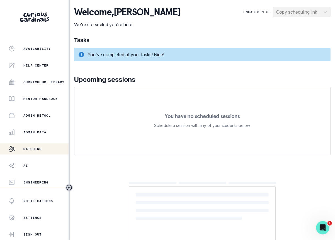
click at [43, 147] on div "Matching" at bounding box center [38, 149] width 60 height 7
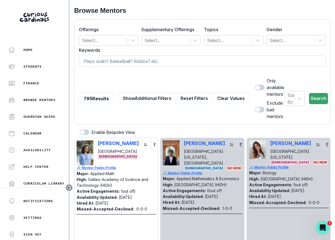
click at [133, 60] on input at bounding box center [202, 61] width 247 height 11
type input "columbia"
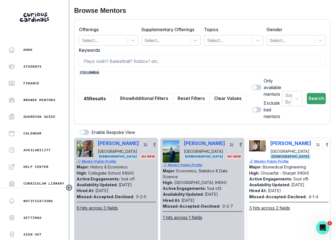
click at [253, 89] on span at bounding box center [255, 87] width 4 height 4
click at [252, 85] on input "checkbox" at bounding box center [252, 84] width 0 height 0
click at [322, 102] on div "Sort By Search" at bounding box center [304, 99] width 44 height 42
click at [322, 100] on button "Search" at bounding box center [316, 98] width 19 height 11
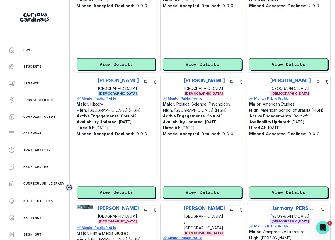
scroll to position [640, 0]
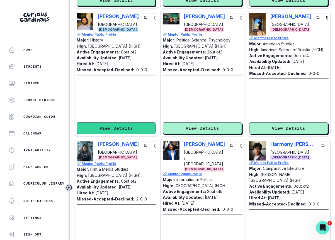
click at [116, 123] on button "View Details" at bounding box center [116, 129] width 79 height 12
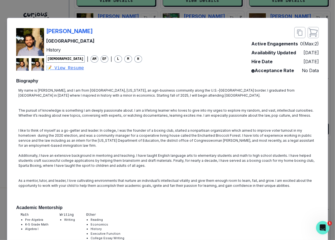
scroll to position [0, 0]
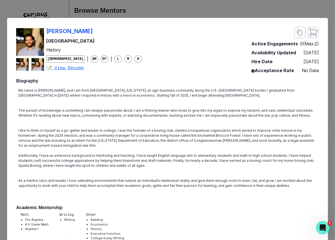
click at [97, 31] on div "[PERSON_NAME]" at bounding box center [94, 31] width 96 height 8
copy p "[PERSON_NAME]"
click at [331, 154] on div "[PERSON_NAME] Stanford University History [DEMOGRAPHIC_DATA] | AM EF | L M H 📝 …" at bounding box center [167, 120] width 335 height 240
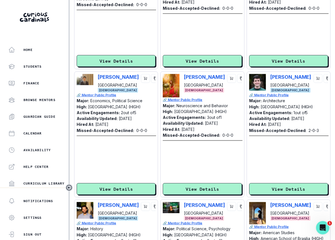
scroll to position [446, 0]
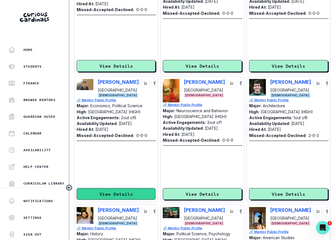
click at [113, 188] on button "View Details" at bounding box center [116, 194] width 79 height 12
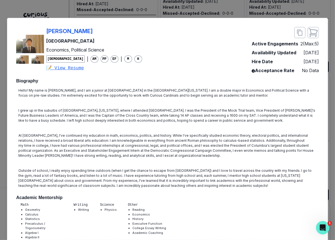
click at [167, 30] on div "[PERSON_NAME][GEOGRAPHIC_DATA] Economics, Political Science [DEMOGRAPHIC_DATA] …" at bounding box center [167, 50] width 303 height 47
copy p "[PERSON_NAME]"
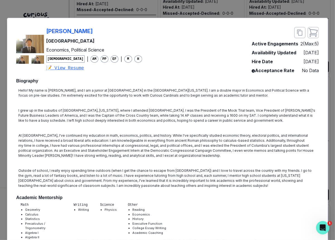
click at [254, 10] on div "[PERSON_NAME][GEOGRAPHIC_DATA] Economics, Political Science [DEMOGRAPHIC_DATA] …" at bounding box center [167, 120] width 335 height 240
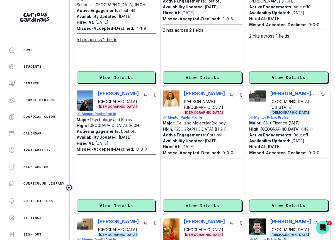
scroll to position [273, 0]
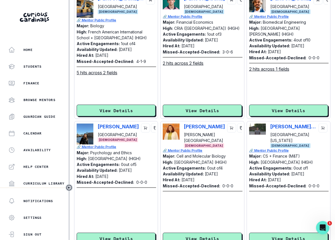
click at [97, 124] on div "[PERSON_NAME] Columbia University [DEMOGRAPHIC_DATA]" at bounding box center [116, 134] width 79 height 21
copy p "[PERSON_NAME]"
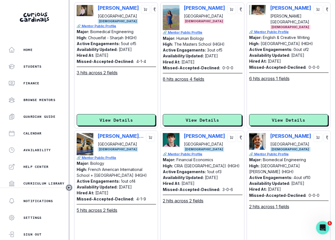
scroll to position [88, 0]
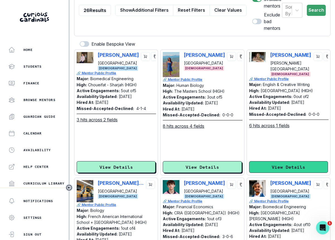
click at [274, 161] on button "View Details" at bounding box center [288, 167] width 79 height 12
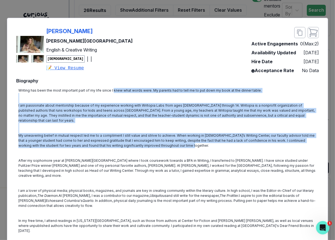
drag, startPoint x: 111, startPoint y: 92, endPoint x: 177, endPoint y: 139, distance: 80.8
click at [177, 139] on div "Writing has been the most important part of my life since I knew what words wer…" at bounding box center [167, 171] width 303 height 170
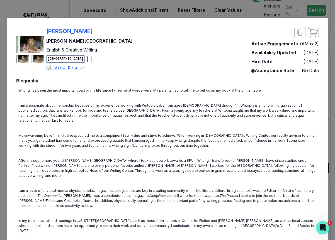
click at [108, 158] on p "After my sophomore year at [PERSON_NAME][GEOGRAPHIC_DATA] where I took coursewo…" at bounding box center [167, 168] width 298 height 20
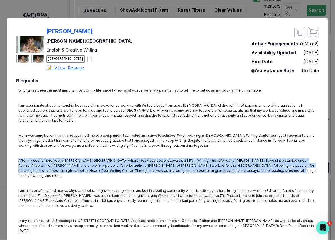
click at [108, 158] on p "After my sophomore year at [PERSON_NAME][GEOGRAPHIC_DATA] where I took coursewo…" at bounding box center [167, 168] width 298 height 20
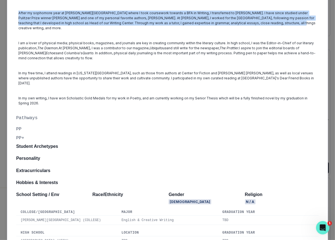
scroll to position [216, 0]
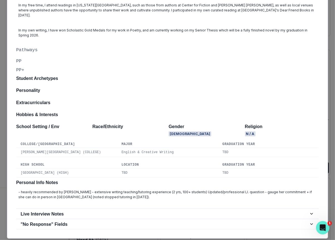
click at [112, 190] on p "- heavily recommended by [PERSON_NAME] - extensive writing teaching/tutoring ex…" at bounding box center [167, 195] width 298 height 10
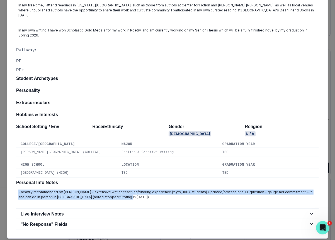
click at [112, 190] on p "- heavily recommended by [PERSON_NAME] - extensive writing teaching/tutoring ex…" at bounding box center [167, 195] width 298 height 10
click at [145, 188] on div "- heavily recommended by [PERSON_NAME] - extensive writing teaching/tutoring ex…" at bounding box center [167, 195] width 303 height 14
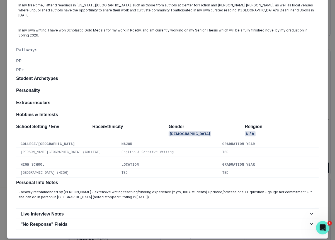
scroll to position [0, 0]
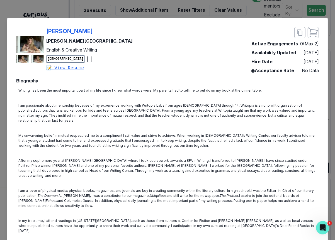
click at [107, 35] on div "[PERSON_NAME] College English & Creative Writing [DEMOGRAPHIC_DATA] | | 📝 View …" at bounding box center [167, 50] width 303 height 47
copy p "[PERSON_NAME]"
click at [79, 13] on div "[PERSON_NAME] College English & Creative Writing [DEMOGRAPHIC_DATA] | | 📝 View …" at bounding box center [167, 120] width 335 height 240
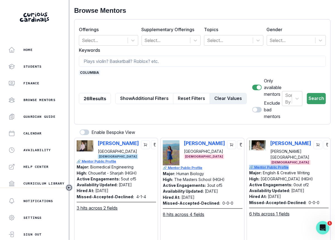
click at [210, 93] on button "Clear Values" at bounding box center [228, 98] width 37 height 11
checkbox input "false"
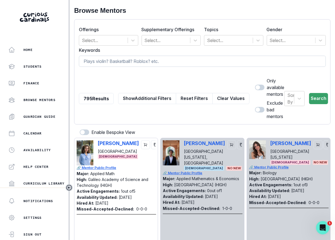
click at [190, 64] on input at bounding box center [202, 61] width 247 height 11
type input "[PERSON_NAME]"
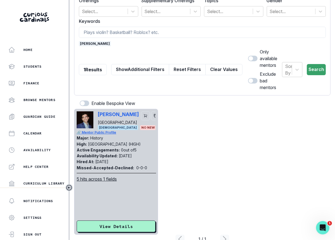
scroll to position [37, 0]
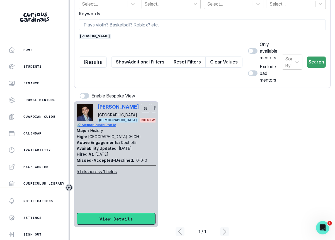
click at [125, 213] on button "View Details" at bounding box center [116, 219] width 79 height 12
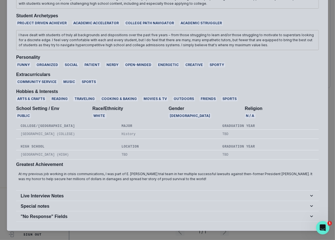
scroll to position [375, 0]
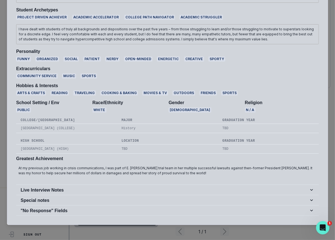
click at [60, 166] on p "At my previous job working in crisis communications, I was part of E. [PERSON_N…" at bounding box center [167, 171] width 298 height 10
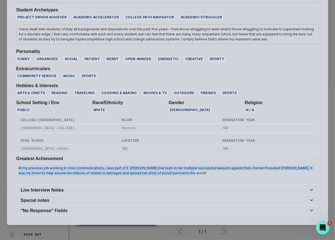
click at [60, 166] on p "At my previous job working in crisis communications, I was part of E. [PERSON_N…" at bounding box center [167, 171] width 298 height 10
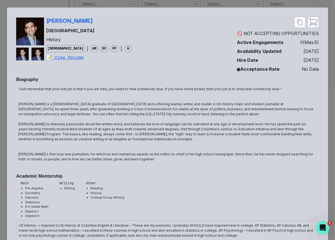
scroll to position [0, 0]
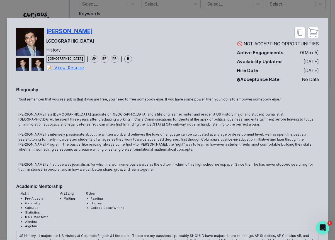
click at [67, 32] on p "[PERSON_NAME]" at bounding box center [69, 31] width 47 height 8
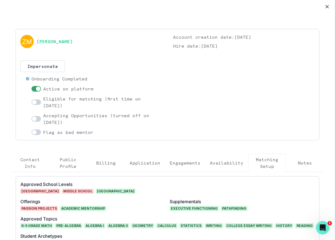
click at [223, 159] on button "Availability" at bounding box center [226, 163] width 43 height 18
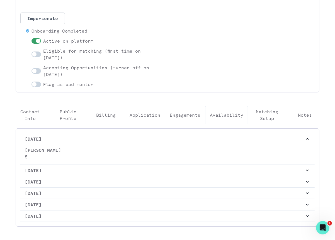
scroll to position [50, 0]
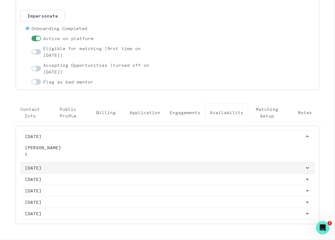
click at [130, 166] on p "[DATE]" at bounding box center [165, 168] width 280 height 7
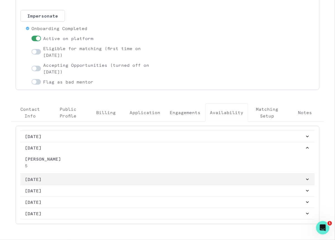
click at [129, 175] on button "[DATE]" at bounding box center [167, 179] width 294 height 11
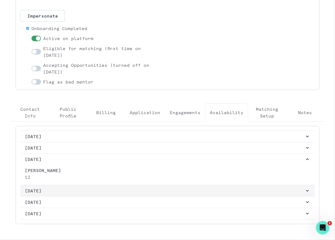
click at [129, 188] on p "[DATE]" at bounding box center [165, 191] width 280 height 7
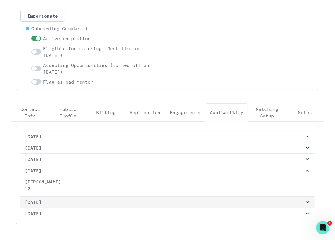
click at [129, 200] on p "[DATE]" at bounding box center [165, 202] width 280 height 7
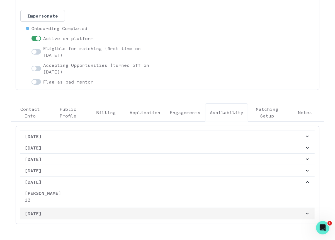
click at [130, 212] on p "[DATE]" at bounding box center [165, 214] width 280 height 7
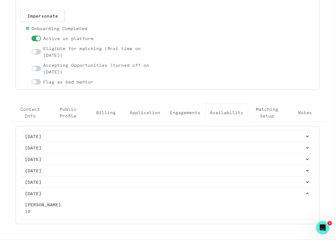
click at [151, 112] on p "Application" at bounding box center [145, 112] width 31 height 7
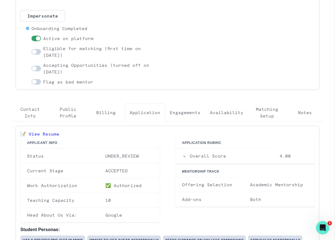
scroll to position [0, 0]
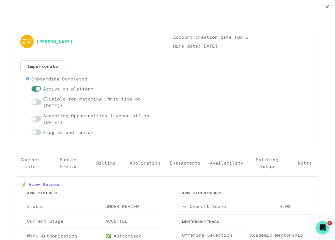
click at [89, 41] on div "[PERSON_NAME]" at bounding box center [91, 42] width 142 height 16
copy link "[PERSON_NAME]"
click at [327, 9] on button "Close" at bounding box center [327, 6] width 9 height 9
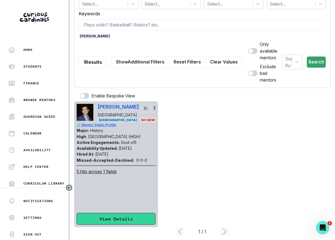
click at [130, 214] on button "View Details" at bounding box center [116, 219] width 79 height 12
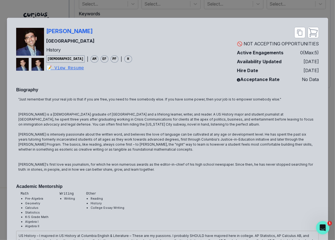
click at [328, 93] on div "[PERSON_NAME] Columbia University History [DEMOGRAPHIC_DATA] | AM EF PF | H 📝 V…" at bounding box center [167, 120] width 335 height 240
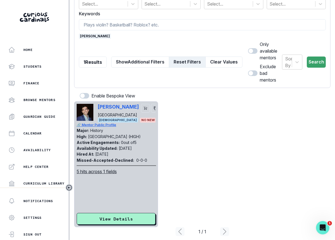
click at [201, 57] on button "Reset Filters" at bounding box center [187, 62] width 37 height 11
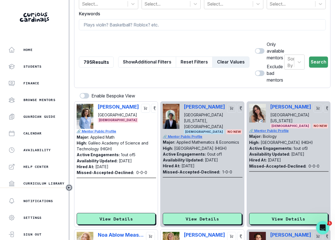
click at [212, 57] on button "Clear Values" at bounding box center [230, 62] width 37 height 11
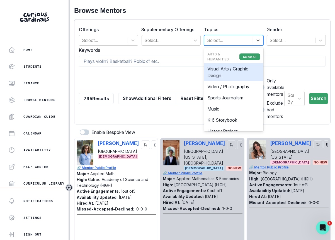
click at [228, 44] on div "Select..." at bounding box center [228, 40] width 49 height 10
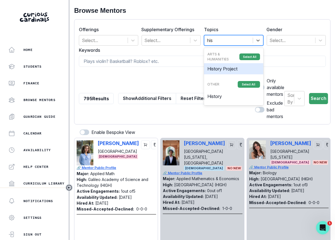
type input "hist"
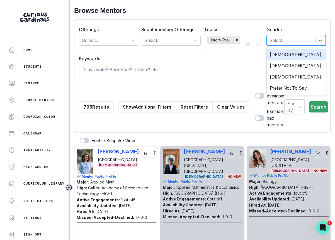
click at [287, 43] on div at bounding box center [291, 41] width 43 height 8
click at [287, 53] on div "[DEMOGRAPHIC_DATA]" at bounding box center [296, 54] width 59 height 11
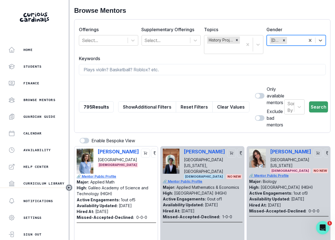
click at [256, 96] on span at bounding box center [258, 96] width 4 height 4
click at [255, 93] on input "checkbox" at bounding box center [255, 93] width 0 height 0
checkbox input "true"
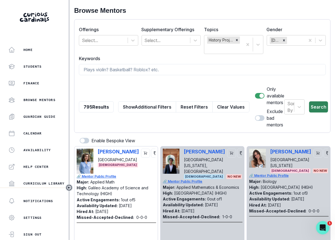
click at [314, 101] on button "Search" at bounding box center [318, 106] width 19 height 11
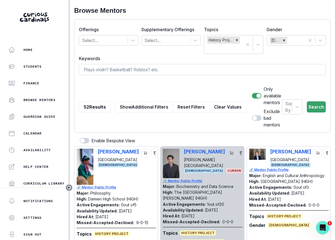
click at [209, 71] on input at bounding box center [202, 69] width 247 height 11
type input "historyu"
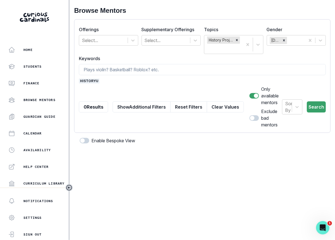
click at [94, 81] on span "historyu" at bounding box center [89, 81] width 21 height 5
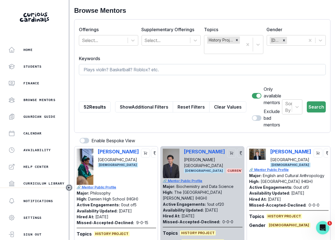
click at [110, 65] on input at bounding box center [202, 69] width 247 height 11
type input "history"
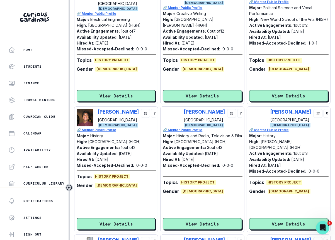
scroll to position [938, 0]
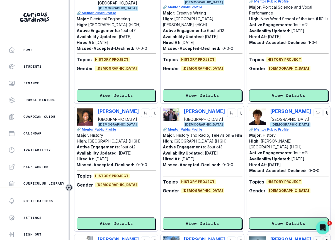
click at [269, 108] on div "[PERSON_NAME] [GEOGRAPHIC_DATA] [DEMOGRAPHIC_DATA]" at bounding box center [288, 117] width 79 height 19
copy p "[PERSON_NAME]"
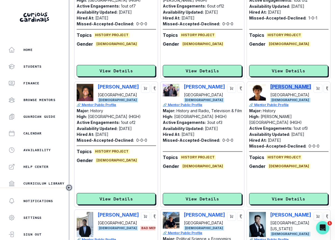
scroll to position [966, 0]
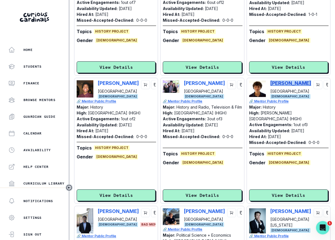
click at [285, 80] on p "[PERSON_NAME]" at bounding box center [290, 83] width 41 height 6
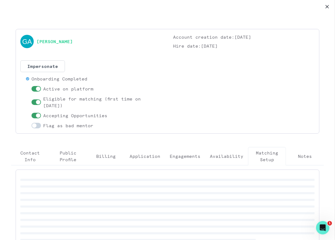
click at [182, 155] on p "Engagements" at bounding box center [185, 156] width 31 height 7
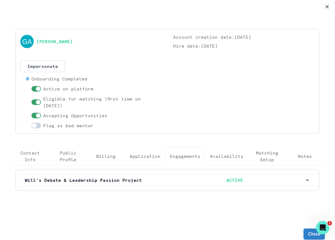
scroll to position [3, 0]
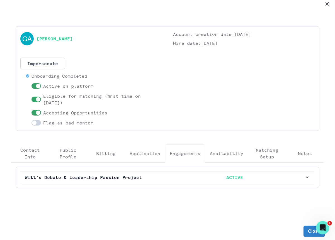
click at [179, 183] on div "Will's Debate & Leadership Passion Project ACTIVE" at bounding box center [168, 177] width 304 height 21
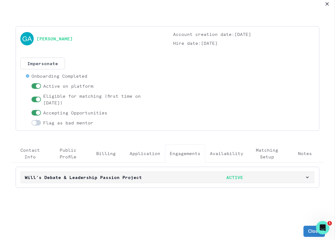
click at [179, 181] on button "Will's Debate & Leadership Passion Project ACTIVE" at bounding box center [167, 177] width 294 height 11
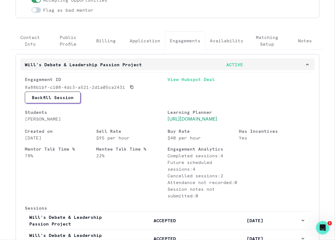
scroll to position [0, 0]
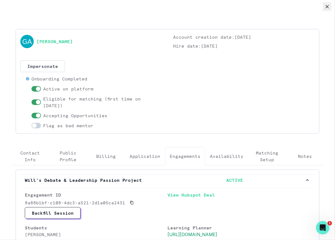
click at [327, 3] on button "Close" at bounding box center [327, 6] width 9 height 9
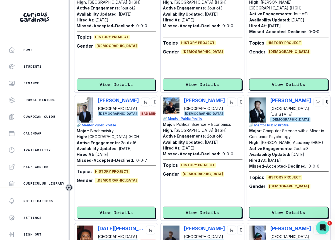
scroll to position [1107, 0]
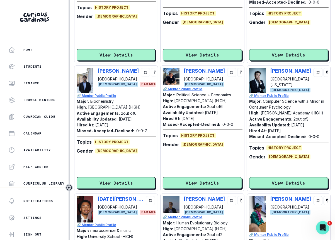
click at [183, 68] on div "[PERSON_NAME] University [DEMOGRAPHIC_DATA]" at bounding box center [202, 77] width 79 height 19
copy p "[PERSON_NAME]"
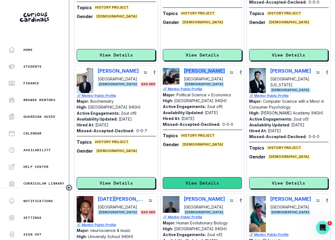
click at [188, 177] on button "View Details" at bounding box center [202, 183] width 79 height 12
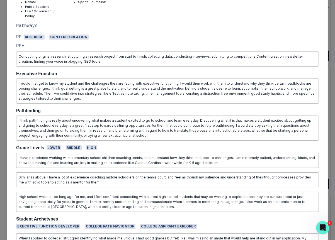
scroll to position [341, 0]
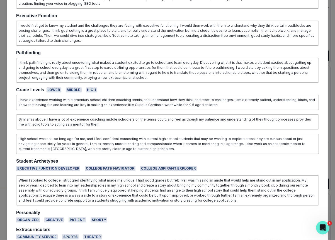
click at [333, 157] on div "[PERSON_NAME] University Political Science + Economics [DEMOGRAPHIC_DATA] | AM …" at bounding box center [167, 120] width 335 height 240
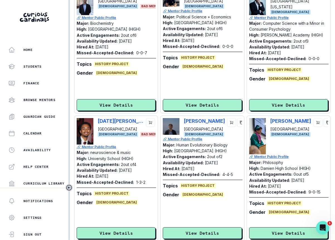
scroll to position [1200, 0]
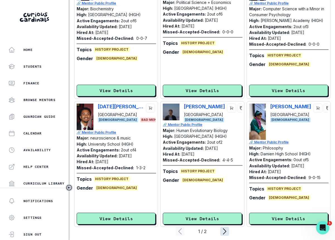
click at [224, 227] on icon "page right" at bounding box center [224, 231] width 9 height 9
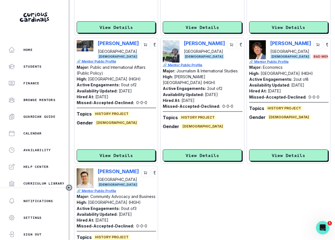
scroll to position [423, 0]
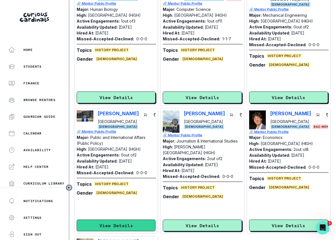
click at [125, 220] on button "View Details" at bounding box center [116, 226] width 79 height 12
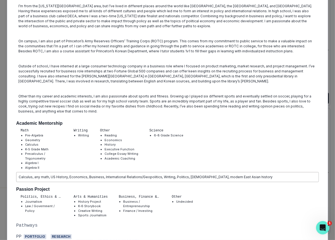
scroll to position [0, 0]
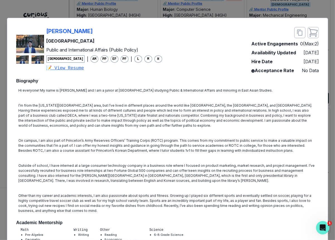
click at [107, 14] on div "[PERSON_NAME] Princeton University Public and International Affairs (Public Pol…" at bounding box center [167, 120] width 335 height 240
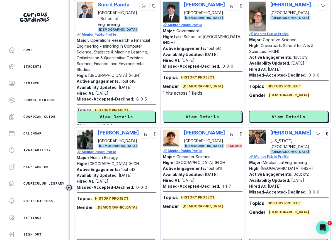
scroll to position [214, 0]
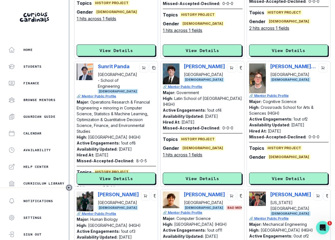
click at [184, 64] on div "[PERSON_NAME] [GEOGRAPHIC_DATA] [DEMOGRAPHIC_DATA]" at bounding box center [202, 74] width 79 height 21
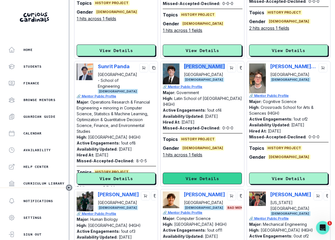
copy p "[PERSON_NAME]"
click at [195, 176] on button "View Details" at bounding box center [202, 179] width 79 height 12
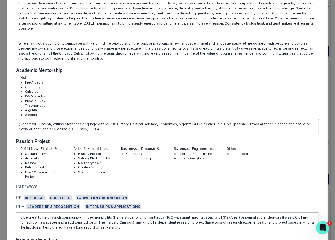
scroll to position [0, 0]
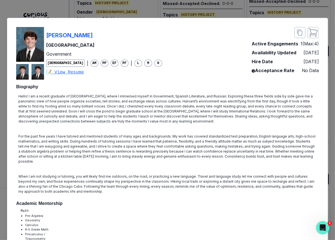
click at [239, 4] on div "[PERSON_NAME] Harvard University Government [DEMOGRAPHIC_DATA] | AM PP EF PF | …" at bounding box center [167, 120] width 335 height 240
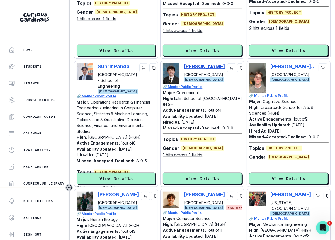
click at [200, 64] on p "[PERSON_NAME]" at bounding box center [204, 67] width 41 height 6
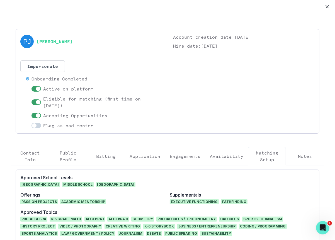
click at [183, 157] on p "Engagements" at bounding box center [185, 156] width 31 height 7
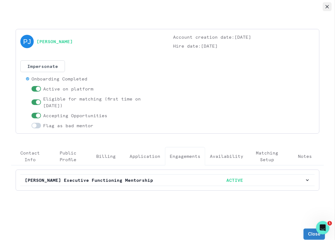
click at [323, 4] on button "Close" at bounding box center [327, 6] width 9 height 9
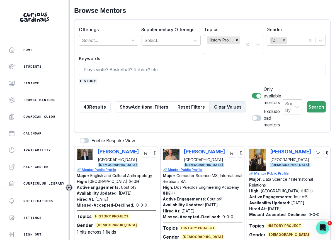
click at [217, 101] on button "Clear Values" at bounding box center [227, 106] width 37 height 11
checkbox input "false"
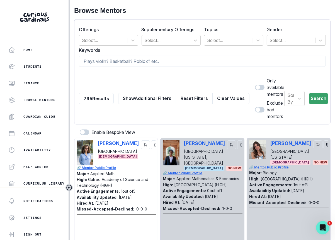
click at [194, 71] on div at bounding box center [202, 72] width 247 height 5
click at [195, 63] on input at bounding box center [202, 61] width 247 height 11
type input "history"
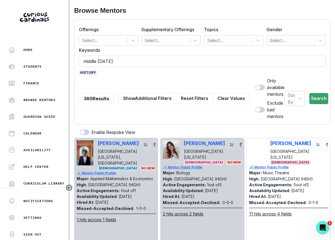
type input "middle eastern"
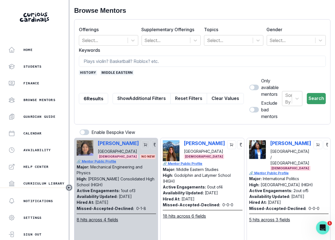
click at [250, 88] on span at bounding box center [254, 88] width 9 height 6
click at [250, 85] on input "checkbox" at bounding box center [249, 84] width 0 height 0
checkbox input "true"
click at [314, 95] on button "Search" at bounding box center [316, 98] width 19 height 11
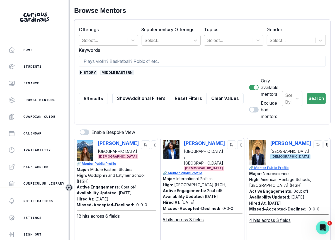
click at [119, 72] on span "middle eastern" at bounding box center [116, 72] width 33 height 5
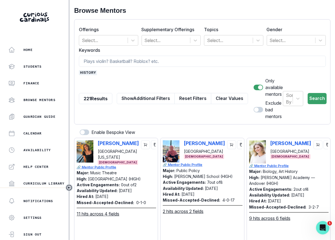
click at [287, 48] on label "Keywords" at bounding box center [201, 50] width 244 height 7
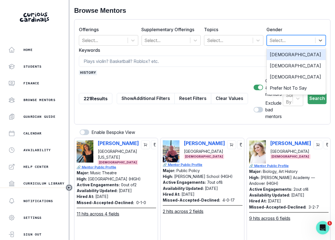
click at [287, 45] on div "Select..." at bounding box center [291, 40] width 49 height 10
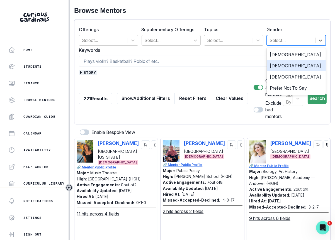
click at [286, 63] on div "[DEMOGRAPHIC_DATA]" at bounding box center [296, 65] width 59 height 11
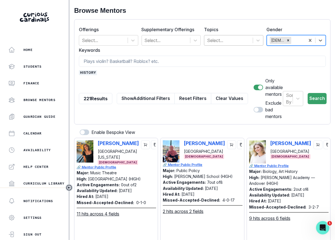
click at [219, 42] on div at bounding box center [228, 41] width 43 height 8
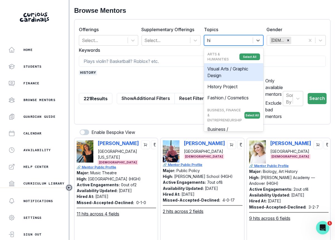
type input "his"
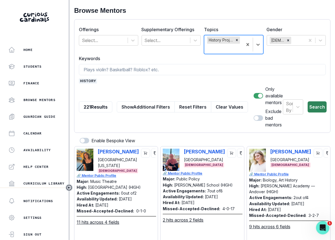
click at [312, 102] on button "Search" at bounding box center [317, 106] width 19 height 11
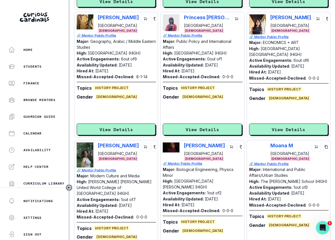
scroll to position [555, 0]
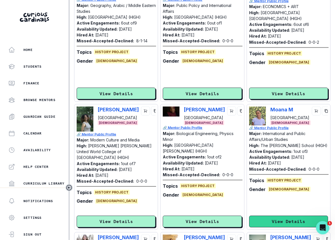
click at [274, 216] on button "View Details" at bounding box center [288, 222] width 79 height 12
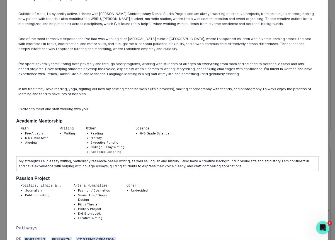
scroll to position [0, 0]
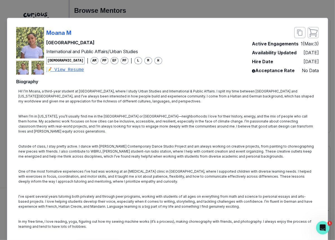
copy p "Moana M"
click at [103, 11] on div "[PERSON_NAME] University International and Public Affairs/Urban Studies [DEMOGR…" at bounding box center [167, 120] width 335 height 240
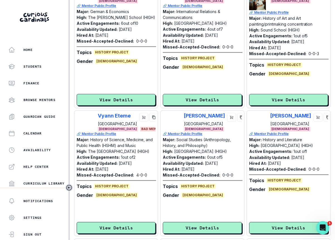
scroll to position [806, 0]
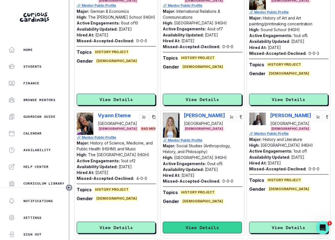
click at [191, 224] on button "View Details" at bounding box center [202, 228] width 79 height 12
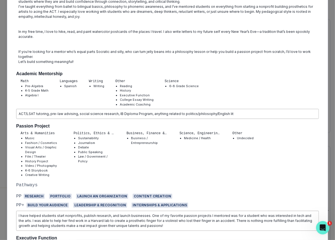
scroll to position [0, 0]
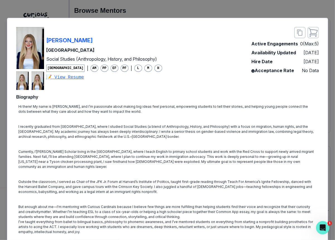
click at [110, 35] on div "[PERSON_NAME] Harvard College Social Studies (Anthropology, History, and Philos…" at bounding box center [89, 58] width 146 height 63
copy p "[PERSON_NAME]"
click at [116, 14] on div "[PERSON_NAME] Harvard College Social Studies (Anthropology, History, and Philos…" at bounding box center [167, 120] width 335 height 240
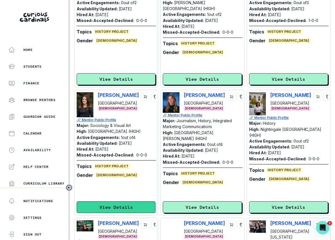
scroll to position [1088, 0]
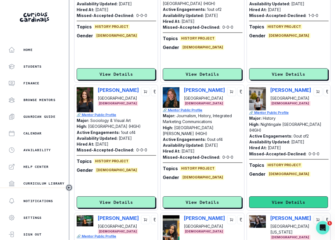
click at [275, 197] on button "View Details" at bounding box center [288, 203] width 79 height 12
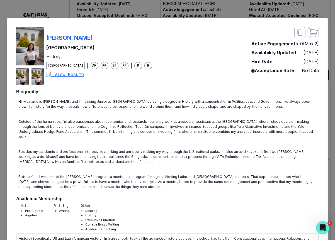
scroll to position [0, 0]
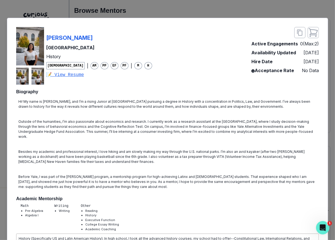
click at [46, 37] on div "[PERSON_NAME] Yale University History [DEMOGRAPHIC_DATA] | AM PP EF PF | M H 📝 …" at bounding box center [84, 56] width 136 height 58
click at [71, 7] on div "[PERSON_NAME] Yale University History [DEMOGRAPHIC_DATA] | AM PP EF PF | M H 📝 …" at bounding box center [167, 120] width 335 height 240
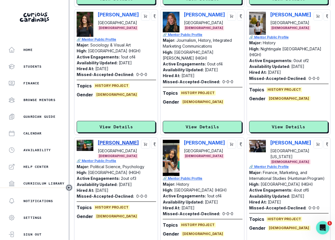
scroll to position [1200, 0]
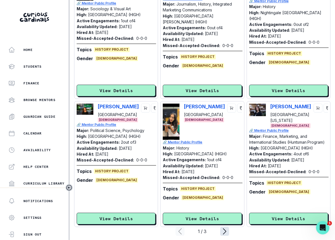
click at [224, 227] on icon "page right" at bounding box center [224, 231] width 9 height 9
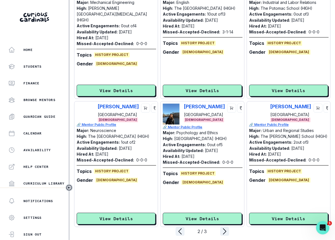
click at [182, 104] on div "[PERSON_NAME] Columbia University [DEMOGRAPHIC_DATA]" at bounding box center [202, 114] width 79 height 21
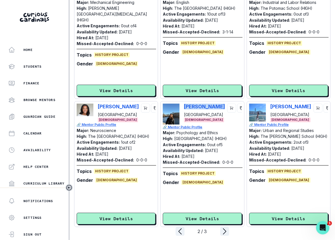
click at [182, 104] on div "[PERSON_NAME] Columbia University [DEMOGRAPHIC_DATA]" at bounding box center [202, 114] width 79 height 21
click at [191, 213] on button "View Details" at bounding box center [202, 219] width 79 height 12
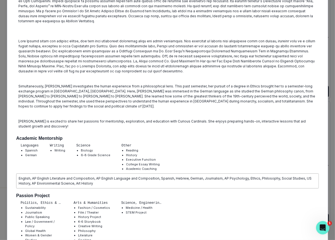
scroll to position [0, 0]
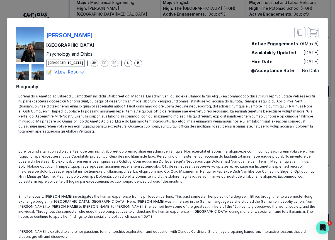
click at [312, 14] on div "[PERSON_NAME] Columbia University Psychology and Ethics [DEMOGRAPHIC_DATA] | AM…" at bounding box center [167, 120] width 335 height 240
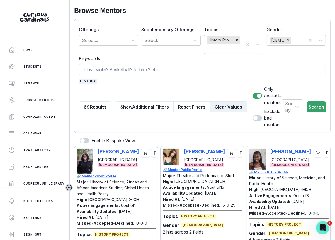
click at [216, 104] on button "Clear Values" at bounding box center [228, 106] width 37 height 11
checkbox input "false"
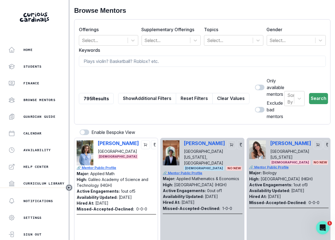
click at [217, 68] on form "Offerings Select... Supplementary Offerings Select... Topics Select... Gender S…" at bounding box center [202, 72] width 247 height 96
click at [219, 64] on input at bounding box center [202, 61] width 247 height 11
type input "[PERSON_NAME]"
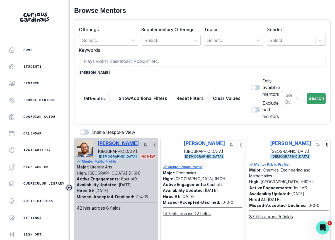
click at [125, 141] on p "[PERSON_NAME]" at bounding box center [118, 144] width 41 height 6
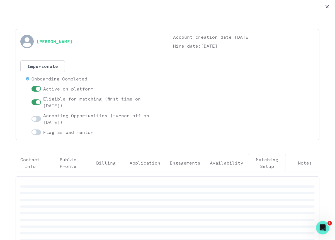
click at [175, 134] on div "[PERSON_NAME] Account creation date: [DATE] Hire date: [DATE] Impersonate Confi…" at bounding box center [167, 85] width 294 height 102
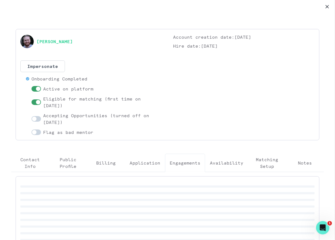
click at [179, 165] on p "Engagements" at bounding box center [185, 163] width 31 height 7
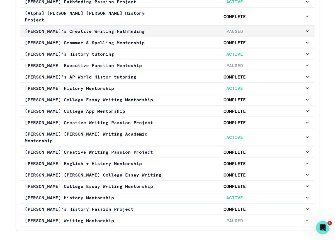
scroll to position [195, 0]
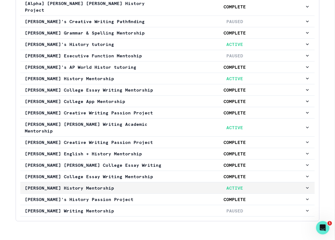
click at [158, 185] on p "[PERSON_NAME] History Mentorship" at bounding box center [95, 188] width 140 height 7
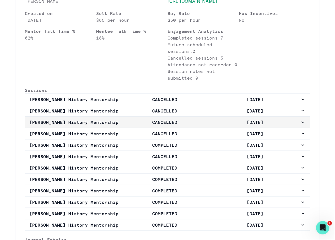
scroll to position [458, 0]
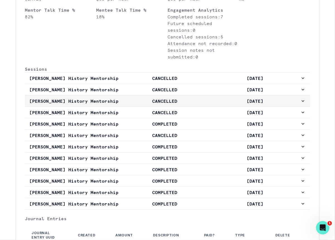
click at [175, 127] on p "COMPLETED" at bounding box center [165, 124] width 90 height 7
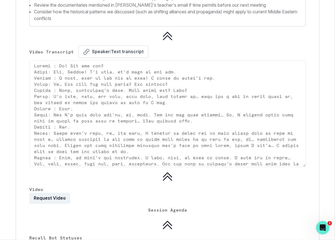
scroll to position [1097, 0]
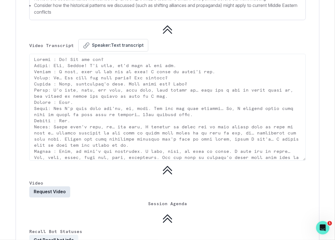
click at [57, 198] on button "Request Video" at bounding box center [49, 192] width 41 height 11
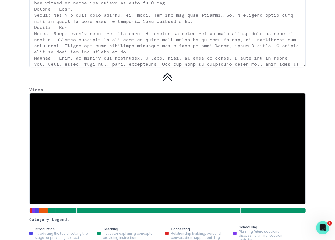
click at [173, 191] on video at bounding box center [168, 148] width 276 height 111
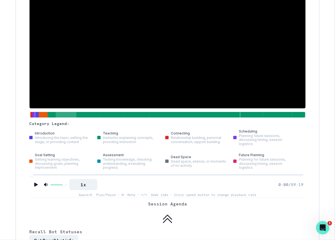
click at [73, 118] on div at bounding box center [66, 115] width 21 height 6
click at [34, 188] on icon "Play" at bounding box center [36, 185] width 6 height 6
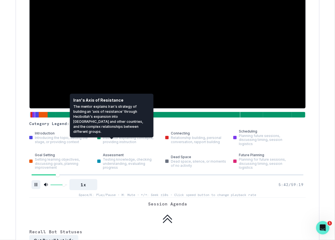
click at [118, 118] on div at bounding box center [111, 115] width 25 height 6
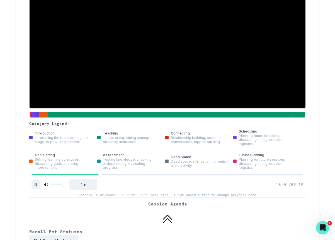
click at [35, 187] on icon "Pause" at bounding box center [36, 185] width 3 height 4
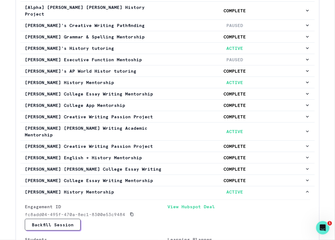
scroll to position [0, 0]
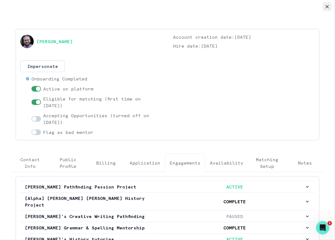
click at [326, 8] on icon "Close" at bounding box center [327, 6] width 3 height 3
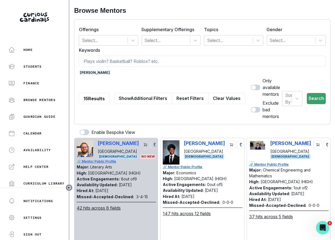
click at [215, 95] on button "Clear Values" at bounding box center [226, 98] width 37 height 11
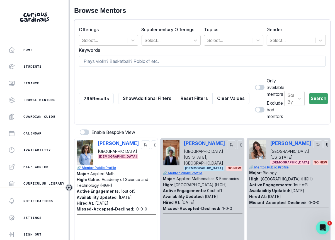
click at [183, 59] on input at bounding box center [202, 61] width 247 height 11
type input "[GEOGRAPHIC_DATA]"
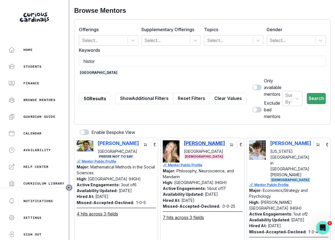
type input "history"
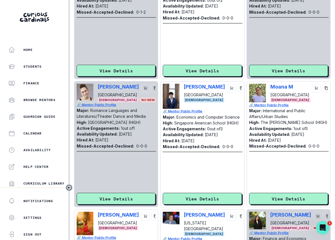
scroll to position [434, 0]
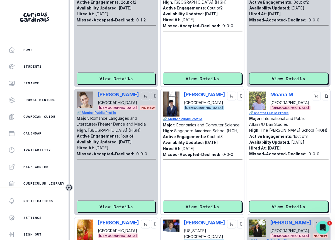
click at [269, 194] on div "[PERSON_NAME] University [DEMOGRAPHIC_DATA] 🔗 Mentor Public Profile Major: Inte…" at bounding box center [288, 152] width 79 height 121
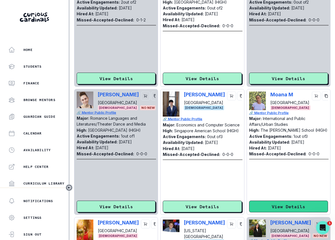
click at [269, 201] on button "View Details" at bounding box center [288, 207] width 79 height 12
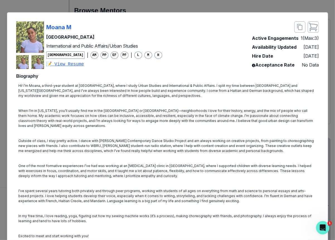
scroll to position [0, 0]
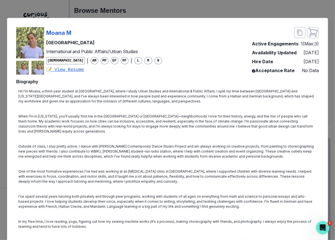
click at [291, 15] on div "[PERSON_NAME] University International and Public Affairs/Urban Studies [DEMOGR…" at bounding box center [167, 120] width 335 height 240
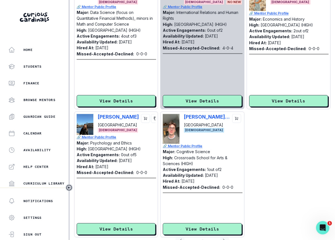
scroll to position [796, 0]
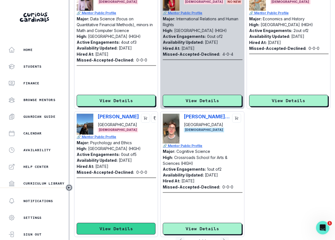
click at [110, 223] on button "View Details" at bounding box center [116, 229] width 79 height 12
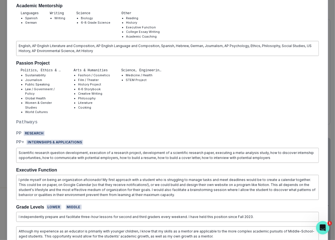
scroll to position [0, 0]
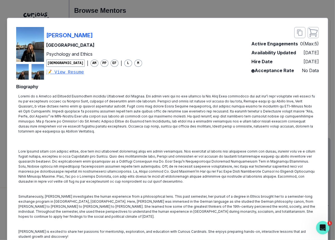
click at [217, 3] on div "[PERSON_NAME] Columbia University Psychology and Ethics [DEMOGRAPHIC_DATA] | AM…" at bounding box center [167, 120] width 335 height 240
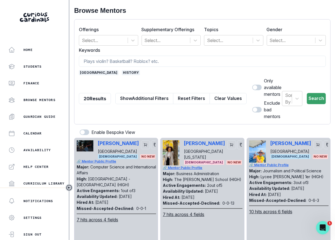
click at [97, 72] on span "[GEOGRAPHIC_DATA]" at bounding box center [99, 72] width 40 height 5
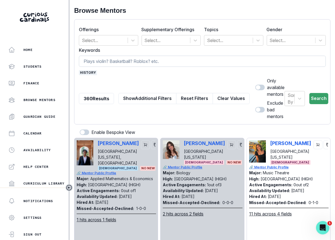
click at [101, 64] on input at bounding box center [202, 61] width 247 height 11
type input "eastern"
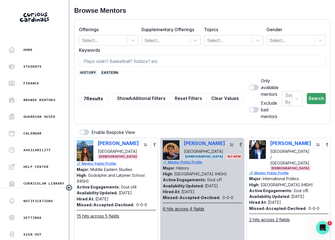
click at [106, 70] on span "eastern" at bounding box center [109, 72] width 19 height 5
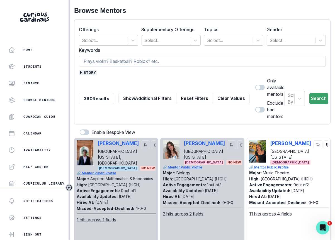
click at [107, 62] on input at bounding box center [202, 61] width 247 height 11
type input "international"
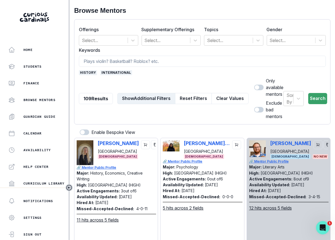
click at [126, 95] on button "Show Additional Filters" at bounding box center [146, 98] width 58 height 11
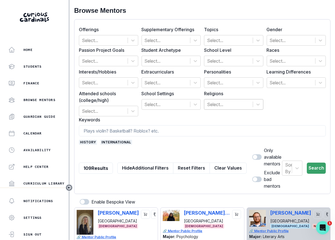
click at [219, 105] on div at bounding box center [228, 105] width 43 height 8
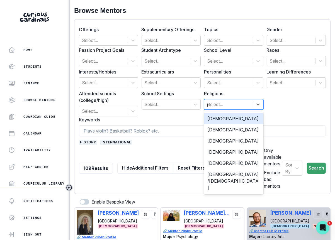
type input "[DEMOGRAPHIC_DATA]"
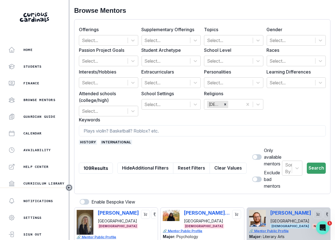
click at [312, 153] on div "Sort By Search" at bounding box center [304, 168] width 44 height 42
click at [312, 163] on button "Search" at bounding box center [316, 168] width 19 height 11
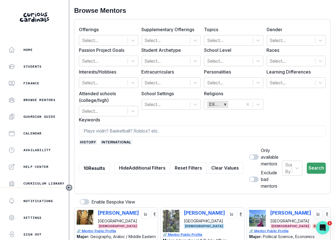
click at [250, 155] on span at bounding box center [253, 157] width 9 height 6
click at [249, 154] on input "checkbox" at bounding box center [249, 154] width 0 height 0
checkbox input "true"
click at [315, 155] on div "Sort By Search" at bounding box center [304, 168] width 44 height 42
click at [315, 163] on button "Search" at bounding box center [316, 168] width 19 height 11
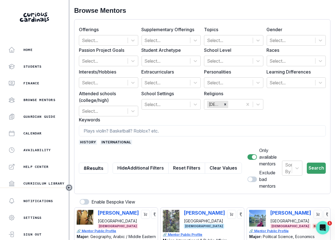
click at [117, 143] on span "international" at bounding box center [116, 142] width 32 height 5
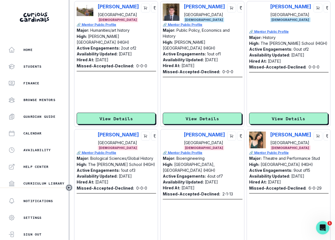
scroll to position [504, 0]
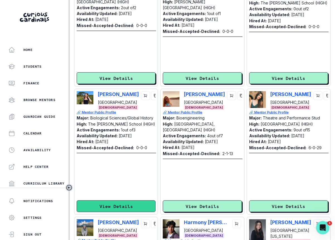
click at [135, 201] on button "View Details" at bounding box center [116, 207] width 79 height 12
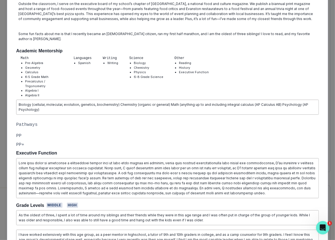
scroll to position [138, 0]
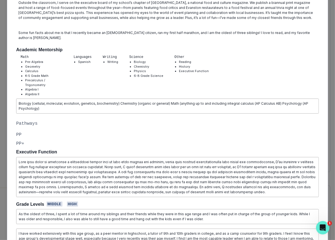
click at [2, 126] on div "[PERSON_NAME] Northwestern University Biological Sciences/Global History [DEMOG…" at bounding box center [167, 120] width 335 height 240
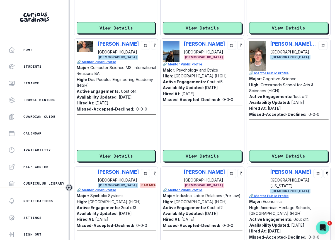
scroll to position [1254, 0]
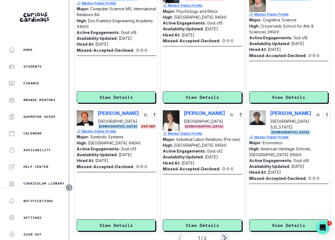
click at [222, 234] on icon "page right" at bounding box center [224, 238] width 9 height 9
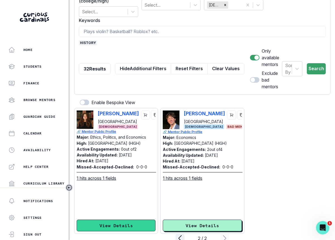
click at [140, 220] on button "View Details" at bounding box center [116, 226] width 79 height 12
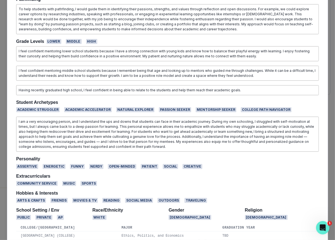
scroll to position [506, 0]
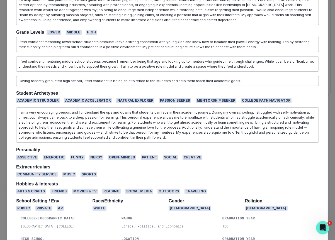
click at [329, 112] on div "[PERSON_NAME] Yale University Ethics, Politics, and Economics [DEMOGRAPHIC_DATA…" at bounding box center [167, 120] width 335 height 240
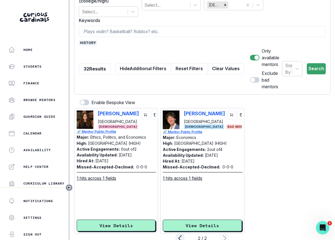
click at [130, 38] on form "Offerings Select... Supplementary Offerings Select... Topics Select... Gender S…" at bounding box center [202, 7] width 247 height 166
click at [133, 34] on input at bounding box center [202, 31] width 247 height 11
type input "israel"
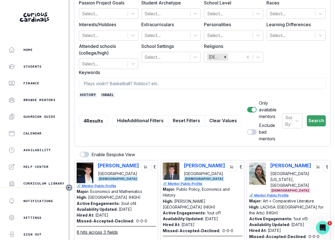
scroll to position [0, 0]
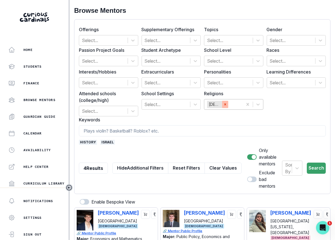
click at [226, 104] on icon "Remove Jewish" at bounding box center [225, 105] width 4 height 4
click at [314, 163] on button "Search" at bounding box center [316, 168] width 19 height 11
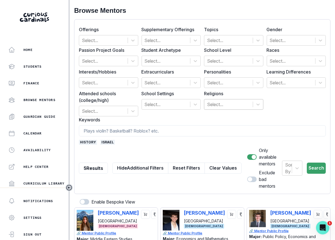
click at [103, 142] on span "israel" at bounding box center [107, 142] width 14 height 5
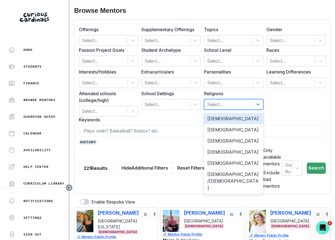
click at [220, 107] on div at bounding box center [228, 105] width 43 height 8
type input "[DEMOGRAPHIC_DATA]"
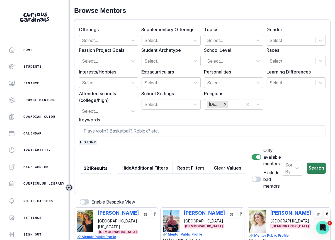
click at [322, 165] on button "Search" at bounding box center [316, 168] width 19 height 11
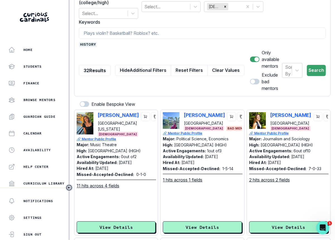
scroll to position [108, 0]
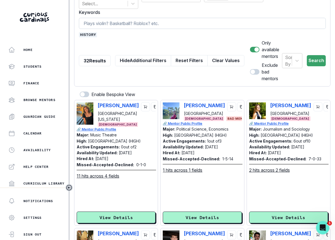
click at [171, 26] on input at bounding box center [202, 23] width 247 height 11
type input "[GEOGRAPHIC_DATA]"
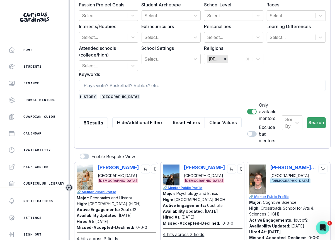
scroll to position [0, 0]
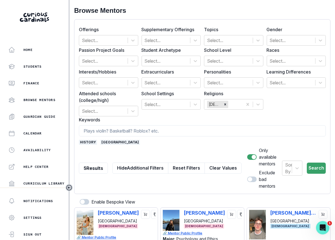
click at [105, 142] on span "[GEOGRAPHIC_DATA]" at bounding box center [120, 142] width 40 height 5
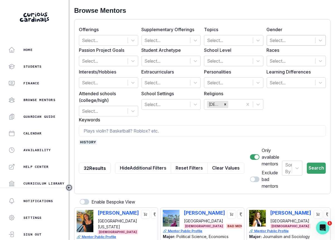
click at [305, 41] on div at bounding box center [291, 41] width 43 height 8
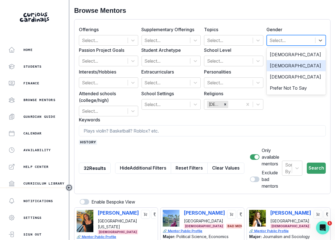
click at [297, 67] on div "[DEMOGRAPHIC_DATA]" at bounding box center [296, 65] width 59 height 11
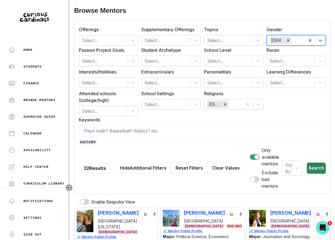
click at [321, 163] on button "Search" at bounding box center [316, 168] width 19 height 11
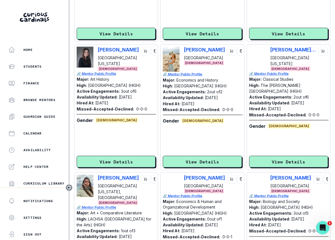
scroll to position [571, 0]
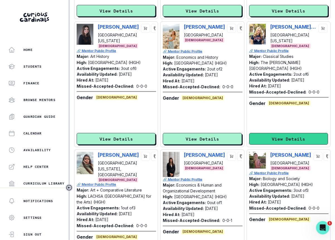
click at [302, 133] on button "View Details" at bounding box center [288, 139] width 79 height 12
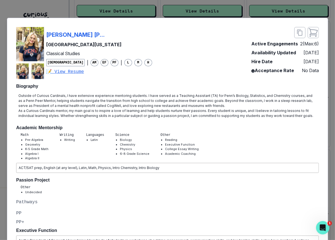
scroll to position [22, 0]
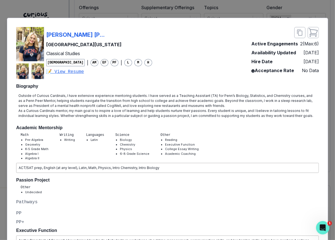
click at [330, 130] on div "[PERSON_NAME] [PERSON_NAME] University of [US_STATE] Classical Studies [DEMOGRA…" at bounding box center [167, 120] width 335 height 240
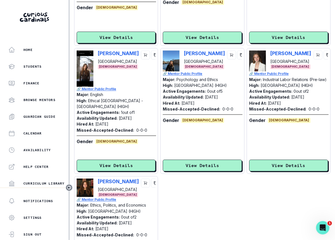
scroll to position [812, 0]
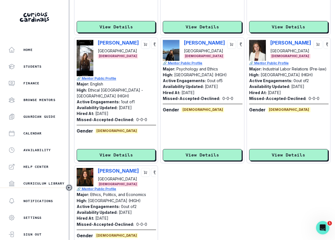
click at [94, 168] on div "[PERSON_NAME] [GEOGRAPHIC_DATA] [DEMOGRAPHIC_DATA]" at bounding box center [116, 177] width 79 height 19
click at [96, 168] on div "[PERSON_NAME] [GEOGRAPHIC_DATA] [DEMOGRAPHIC_DATA]" at bounding box center [116, 177] width 79 height 19
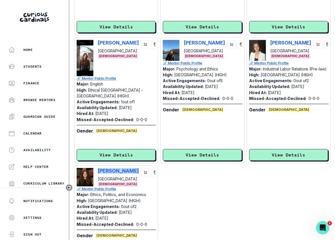
click at [96, 168] on div "[PERSON_NAME] [GEOGRAPHIC_DATA] [DEMOGRAPHIC_DATA]" at bounding box center [116, 177] width 79 height 19
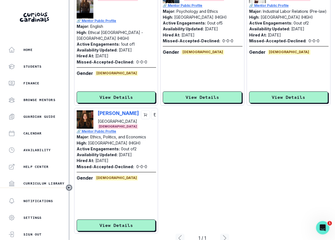
click at [107, 219] on div "[PERSON_NAME] [GEOGRAPHIC_DATA] [DEMOGRAPHIC_DATA] 🔗 Mentor Public Profile Majo…" at bounding box center [116, 171] width 84 height 126
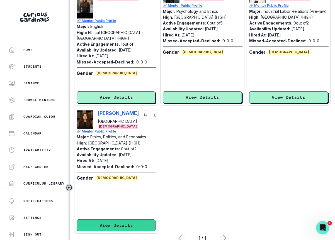
click at [107, 220] on button "View Details" at bounding box center [116, 226] width 79 height 12
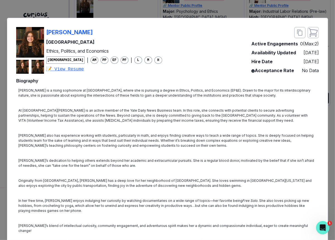
click at [250, 17] on div "[PERSON_NAME] Yale University Ethics, Politics, and Economics [DEMOGRAPHIC_DATA…" at bounding box center [167, 120] width 335 height 240
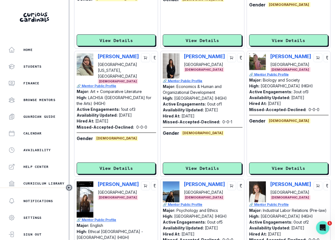
scroll to position [742, 0]
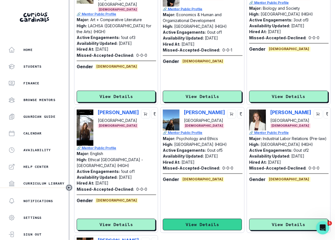
click at [211, 219] on button "View Details" at bounding box center [202, 225] width 79 height 12
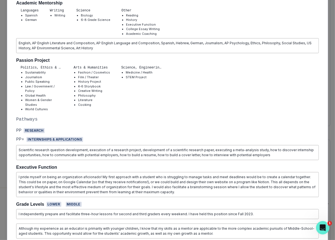
scroll to position [0, 0]
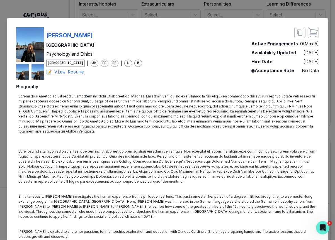
click at [272, 8] on div "[PERSON_NAME] Columbia University Psychology and Ethics [DEMOGRAPHIC_DATA] | AM…" at bounding box center [167, 120] width 335 height 240
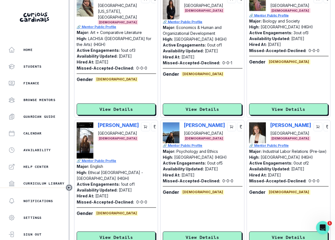
scroll to position [869, 0]
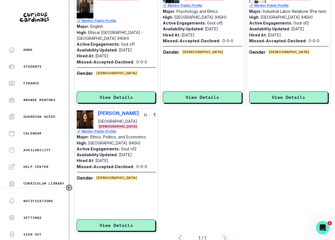
click at [97, 110] on div "[PERSON_NAME] [GEOGRAPHIC_DATA] [DEMOGRAPHIC_DATA]" at bounding box center [116, 119] width 79 height 19
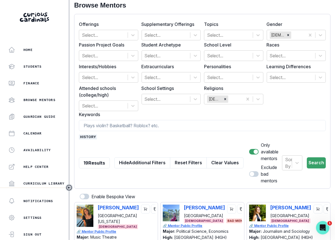
scroll to position [0, 0]
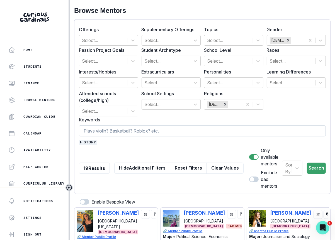
click at [107, 128] on input at bounding box center [202, 130] width 247 height 11
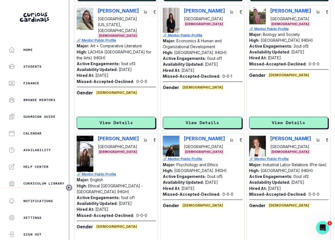
scroll to position [743, 0]
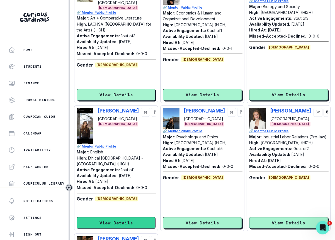
click at [132, 217] on button "View Details" at bounding box center [116, 223] width 79 height 12
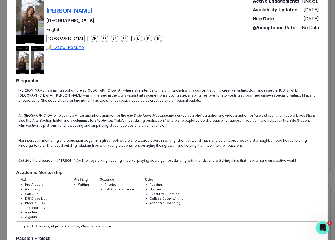
scroll to position [0, 0]
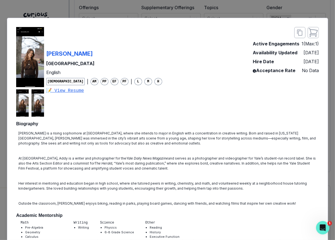
click at [330, 109] on div "[PERSON_NAME] [GEOGRAPHIC_DATA] English [DEMOGRAPHIC_DATA] | AM PP EF PF | L M …" at bounding box center [167, 120] width 335 height 240
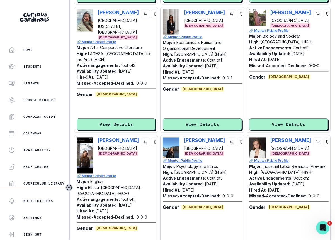
scroll to position [714, 0]
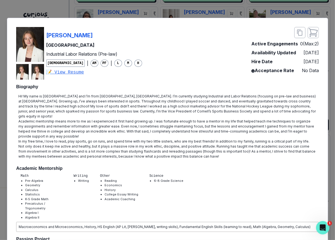
click at [293, 18] on div "[PERSON_NAME] [PERSON_NAME] University Industrial Labor Relations (Pre-law) [DE…" at bounding box center [167, 120] width 335 height 240
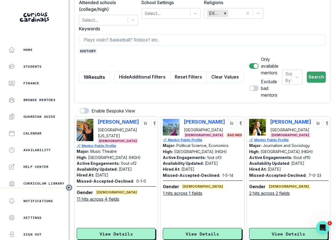
scroll to position [59, 0]
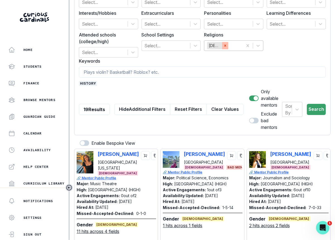
click at [226, 47] on icon "Remove Jewish" at bounding box center [225, 46] width 4 height 4
click at [90, 82] on span "history" at bounding box center [88, 83] width 18 height 5
click at [100, 72] on input at bounding box center [202, 72] width 247 height 11
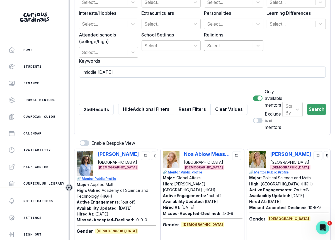
type input "middle eastern"
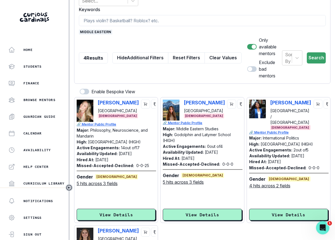
scroll to position [209, 0]
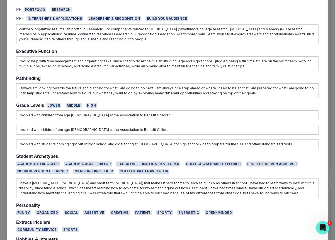
scroll to position [495, 0]
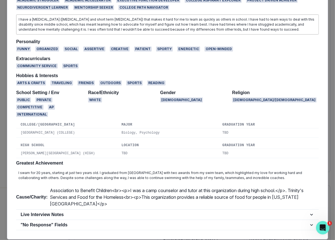
click at [125, 230] on div "[PERSON_NAME] College Biology, Psychology [DEMOGRAPHIC_DATA] | AM PP EF PF | L …" at bounding box center [167, 120] width 335 height 240
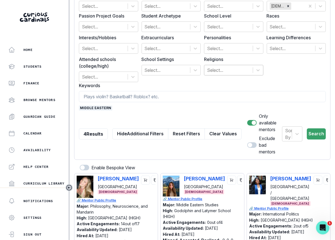
scroll to position [0, 0]
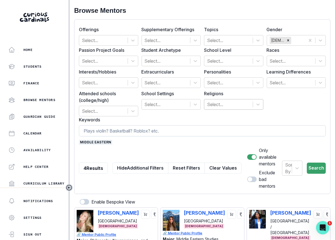
drag, startPoint x: 219, startPoint y: 165, endPoint x: 208, endPoint y: 129, distance: 37.0
click at [219, 165] on button "Clear Values" at bounding box center [223, 168] width 37 height 11
checkbox input "false"
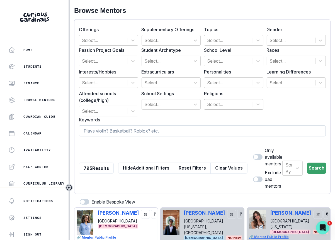
click at [208, 129] on input at bounding box center [202, 130] width 247 height 11
type input "r"
type input "[GEOGRAPHIC_DATA]"
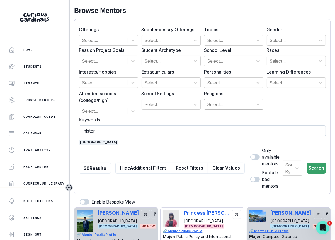
type input "history"
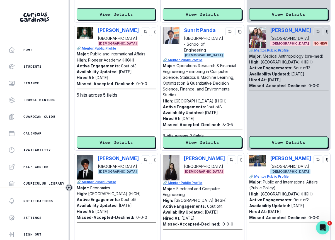
scroll to position [323, 0]
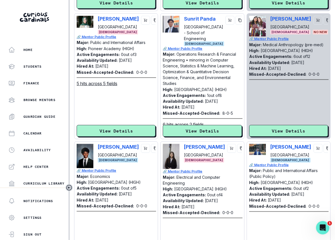
click at [269, 144] on div "[PERSON_NAME] [GEOGRAPHIC_DATA] [DEMOGRAPHIC_DATA]" at bounding box center [288, 153] width 79 height 19
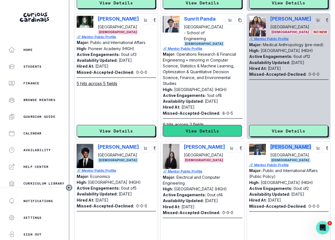
scroll to position [0, 0]
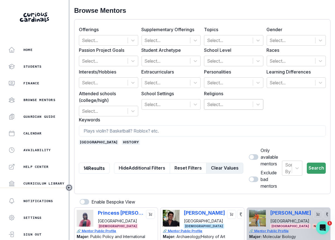
click at [217, 163] on button "Clear Values" at bounding box center [224, 168] width 37 height 11
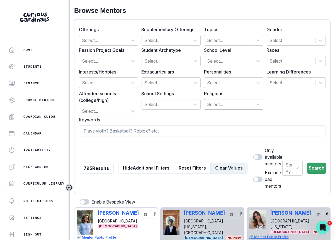
click at [228, 163] on button "Clear Values" at bounding box center [229, 168] width 37 height 11
click at [228, 135] on input at bounding box center [202, 130] width 247 height 11
type input "[PERSON_NAME]"
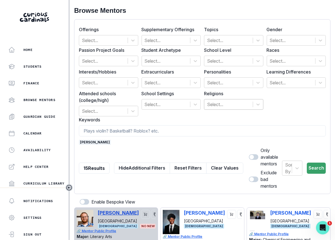
click at [121, 210] on p "[PERSON_NAME]" at bounding box center [118, 213] width 41 height 6
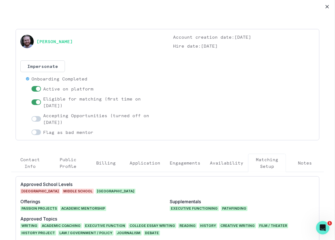
click at [182, 171] on button "Engagements" at bounding box center [185, 163] width 40 height 18
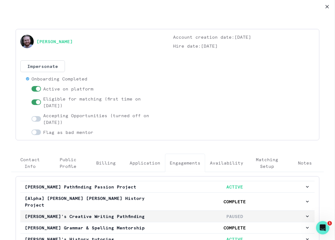
click at [91, 213] on p "[PERSON_NAME]'s Creative Writing Pathfinding" at bounding box center [95, 216] width 140 height 7
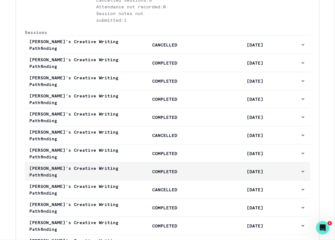
scroll to position [328, 0]
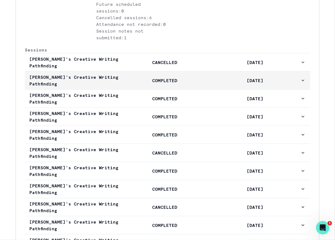
click at [138, 84] on p "COMPLETED" at bounding box center [165, 80] width 90 height 7
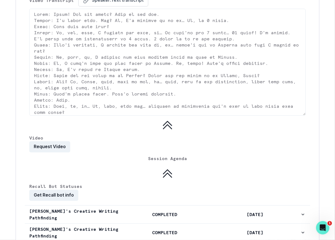
scroll to position [1066, 0]
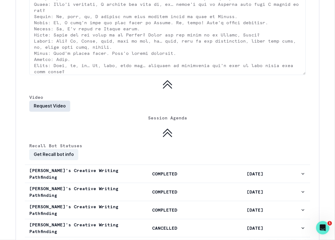
click at [53, 101] on button "Request Video" at bounding box center [49, 106] width 41 height 11
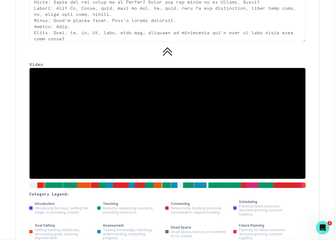
scroll to position [1100, 0]
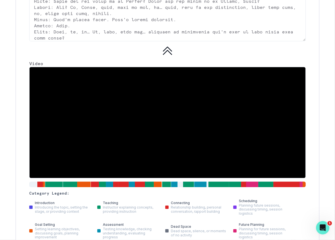
click at [57, 171] on div "Category Legend: introduction Introducing the topic, setting the stage, or prov…" at bounding box center [167, 167] width 277 height 200
click at [59, 182] on div at bounding box center [54, 185] width 18 height 6
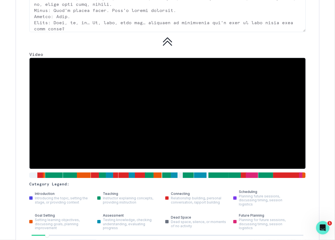
scroll to position [1110, 0]
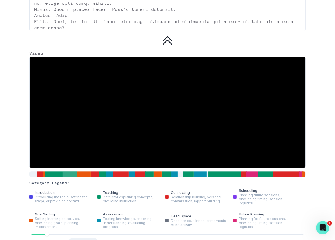
click at [67, 171] on div at bounding box center [70, 174] width 14 height 6
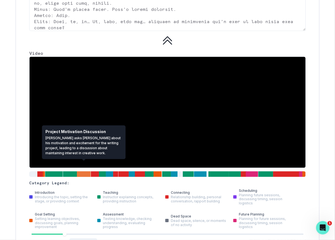
click at [83, 171] on div at bounding box center [84, 174] width 14 height 6
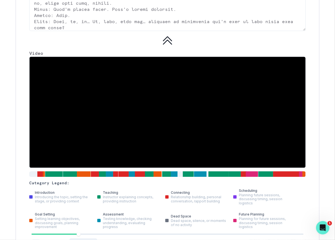
click at [36, 240] on icon "Play" at bounding box center [36, 244] width 4 height 4
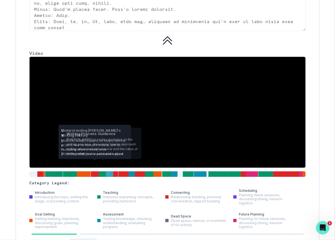
click at [108, 171] on div at bounding box center [109, 174] width 7 height 6
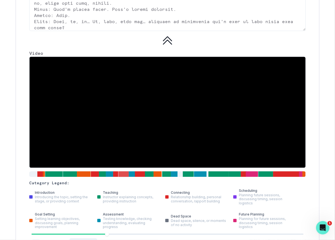
click at [120, 171] on div at bounding box center [124, 174] width 10 height 6
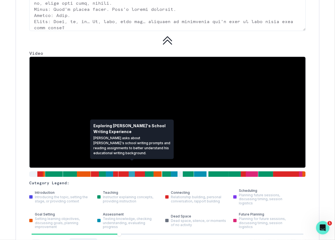
click at [132, 171] on div at bounding box center [132, 174] width 6 height 6
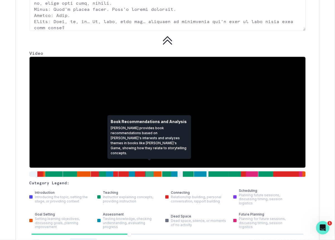
click at [151, 171] on div at bounding box center [149, 174] width 9 height 6
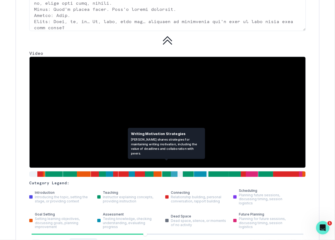
click at [171, 171] on div at bounding box center [174, 174] width 7 height 6
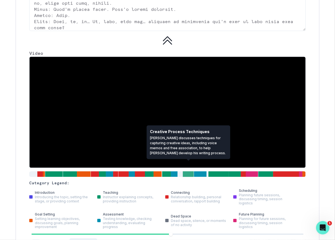
click at [188, 171] on div at bounding box center [188, 174] width 11 height 6
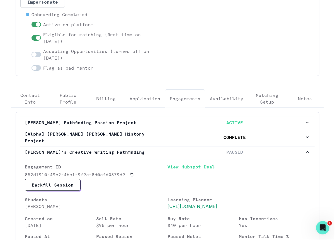
scroll to position [121, 0]
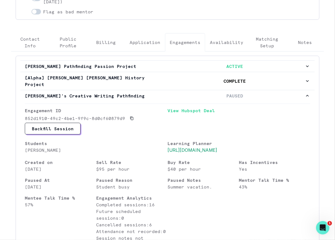
click at [53, 147] on p "[PERSON_NAME]" at bounding box center [96, 150] width 143 height 7
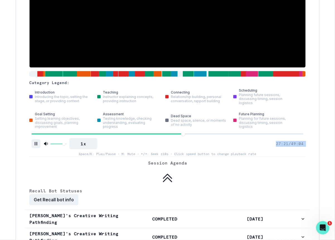
click at [53, 142] on div "1x 27:21 / 49:04 Space/K: Play/Pause • M: Mute • ←/→: Seek ±10s • Click speed b…" at bounding box center [167, 144] width 277 height 25
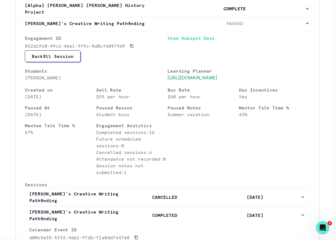
scroll to position [0, 0]
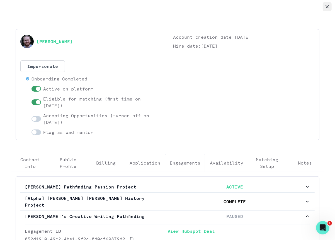
click at [327, 7] on icon "Close" at bounding box center [327, 6] width 3 height 3
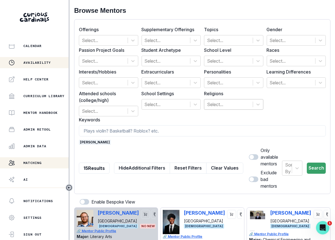
scroll to position [94, 0]
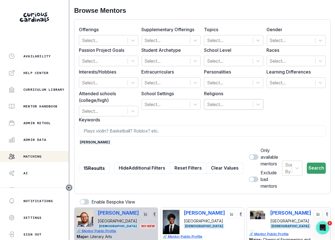
click at [44, 146] on div "Home Students Finance Browse Mentors Guardian Guide Calendar Availability Help …" at bounding box center [34, 116] width 69 height 144
click at [45, 139] on p "Admin Data" at bounding box center [34, 140] width 23 height 4
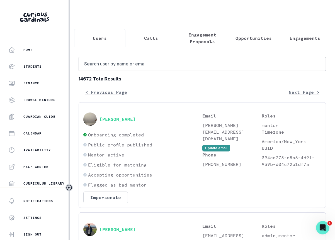
click at [125, 59] on input "Search user by name or email" at bounding box center [203, 64] width 248 height 14
type input "[PERSON_NAME]"
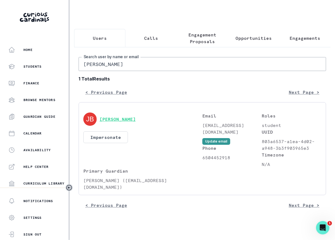
click at [113, 120] on button "[PERSON_NAME]" at bounding box center [118, 120] width 36 height 6
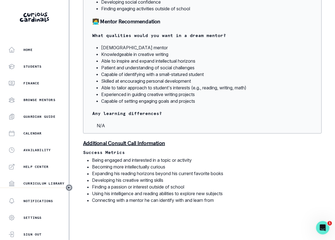
scroll to position [101, 0]
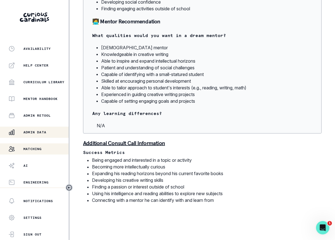
click at [48, 150] on div "Matching" at bounding box center [38, 149] width 60 height 7
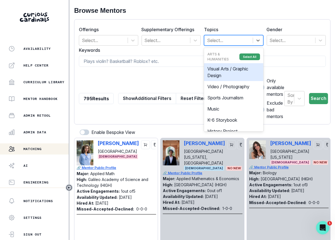
click at [229, 41] on div at bounding box center [228, 41] width 43 height 8
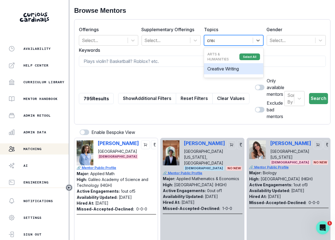
type input "creat"
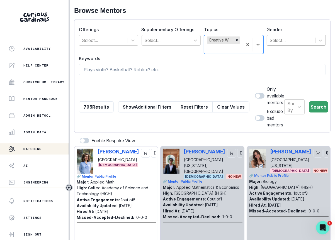
click at [284, 42] on div at bounding box center [291, 41] width 43 height 8
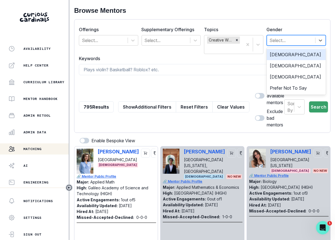
click at [284, 54] on div "[DEMOGRAPHIC_DATA]" at bounding box center [296, 54] width 59 height 11
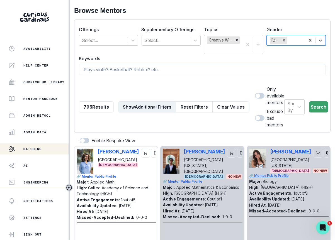
click at [141, 101] on button "Show Additional Filters" at bounding box center [147, 106] width 58 height 11
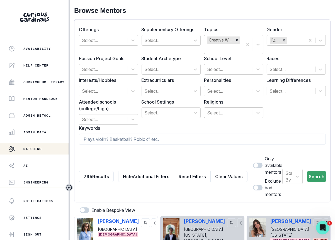
click at [223, 112] on div at bounding box center [228, 113] width 43 height 8
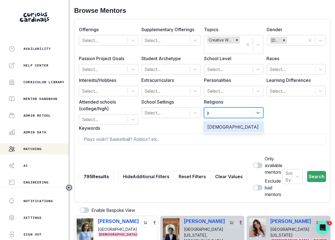
type input "[DEMOGRAPHIC_DATA]"
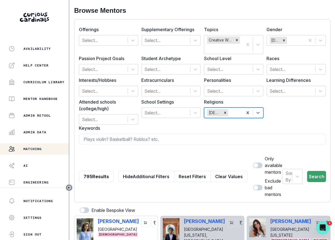
click at [253, 163] on span at bounding box center [257, 166] width 9 height 6
click at [253, 163] on input "checkbox" at bounding box center [253, 163] width 0 height 0
checkbox input "true"
click at [314, 163] on div "Sort By Search" at bounding box center [304, 177] width 44 height 42
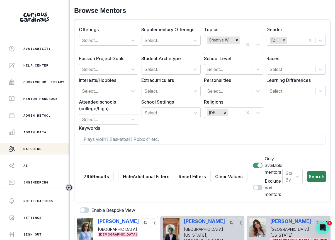
click at [314, 171] on button "Search" at bounding box center [316, 176] width 19 height 11
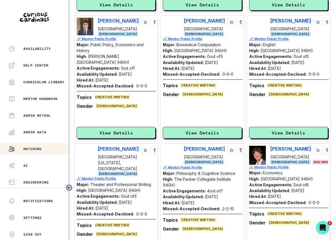
scroll to position [330, 0]
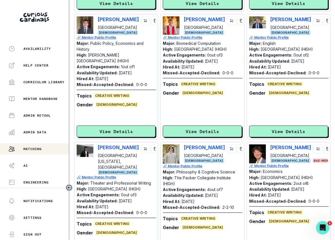
click at [97, 145] on div "[PERSON_NAME] [GEOGRAPHIC_DATA][US_STATE], [GEOGRAPHIC_DATA] [DEMOGRAPHIC_DATA]" at bounding box center [116, 160] width 79 height 30
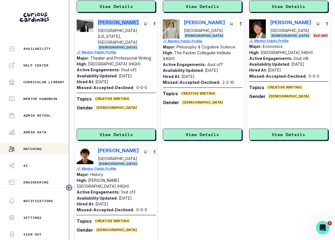
scroll to position [493, 0]
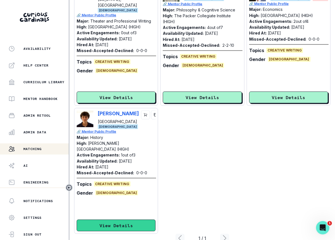
click at [117, 220] on button "View Details" at bounding box center [116, 226] width 79 height 12
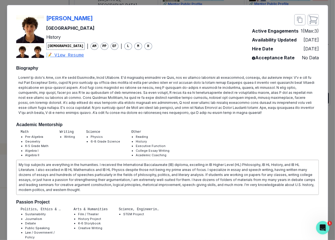
scroll to position [0, 0]
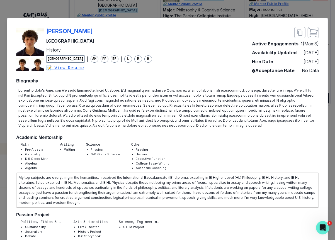
click at [163, 13] on div "[PERSON_NAME] Yale University History [DEMOGRAPHIC_DATA] | AM PP EF | L M H 📝 V…" at bounding box center [167, 120] width 335 height 240
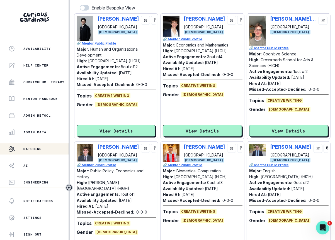
scroll to position [232, 0]
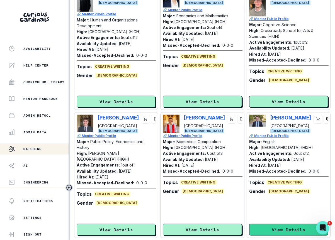
click at [285, 224] on button "View Details" at bounding box center [288, 230] width 79 height 12
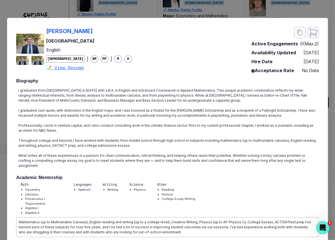
scroll to position [0, 0]
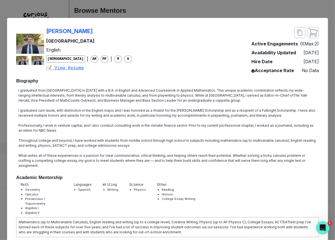
click at [329, 104] on div "[PERSON_NAME] [GEOGRAPHIC_DATA] English [DEMOGRAPHIC_DATA] | AM PP | M H 📝 View…" at bounding box center [167, 120] width 335 height 240
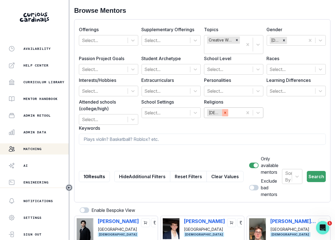
click at [225, 111] on icon "Remove Jewish" at bounding box center [225, 113] width 4 height 4
click at [316, 171] on button "Search" at bounding box center [316, 176] width 19 height 11
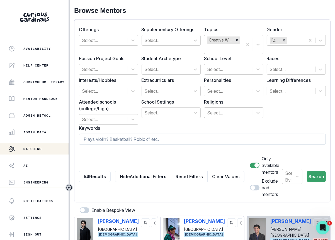
click at [218, 139] on input at bounding box center [202, 139] width 247 height 11
type input "creative writing"
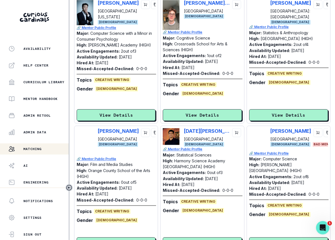
scroll to position [864, 0]
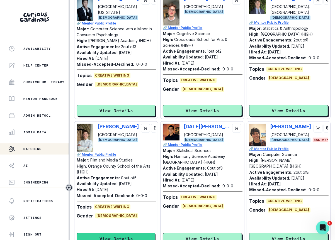
click at [145, 233] on button "View Details" at bounding box center [116, 239] width 79 height 12
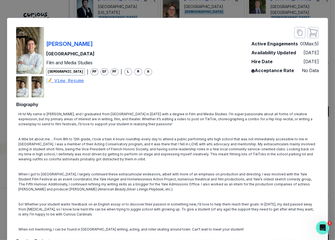
scroll to position [30, 0]
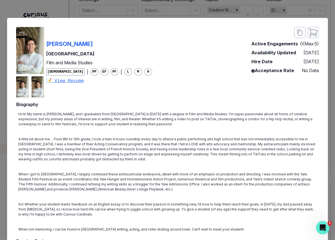
click at [111, 32] on div "[PERSON_NAME] Yale University Film and Media Studies [DEMOGRAPHIC_DATA] | PP EF…" at bounding box center [84, 62] width 136 height 71
click at [119, 14] on div "[PERSON_NAME] Yale University Film and Media Studies [DEMOGRAPHIC_DATA] | PP EF…" at bounding box center [167, 120] width 335 height 240
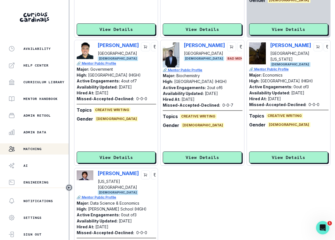
scroll to position [857, 0]
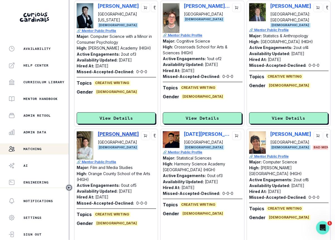
click at [114, 131] on p "[PERSON_NAME]" at bounding box center [118, 134] width 41 height 6
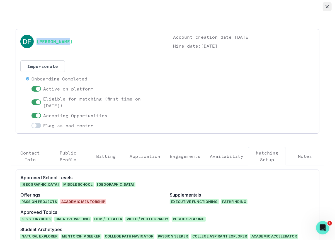
click at [323, 6] on button "Close" at bounding box center [327, 6] width 9 height 9
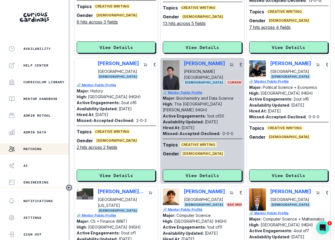
scroll to position [55, 0]
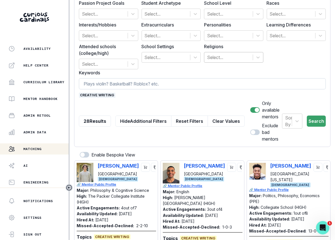
click at [126, 86] on input at bounding box center [202, 83] width 247 height 11
type input "fantasy"
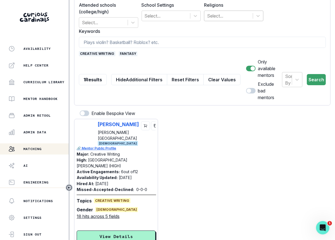
scroll to position [108, 0]
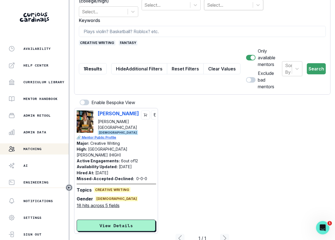
click at [96, 111] on div "[PERSON_NAME] College [DEMOGRAPHIC_DATA]" at bounding box center [116, 123] width 79 height 25
click at [130, 42] on span "fantasy" at bounding box center [128, 42] width 19 height 5
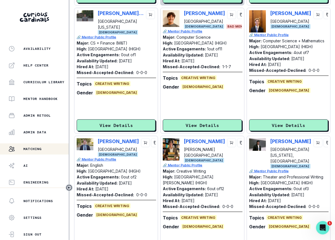
scroll to position [547, 0]
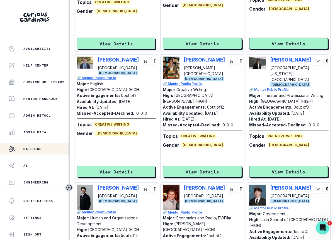
click at [95, 185] on div "[PERSON_NAME] Vanderbilt University [DEMOGRAPHIC_DATA]" at bounding box center [116, 197] width 79 height 25
click at [97, 185] on div "[PERSON_NAME] Vanderbilt University [DEMOGRAPHIC_DATA]" at bounding box center [116, 197] width 79 height 25
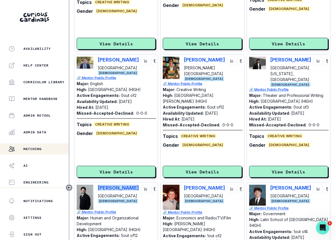
click at [97, 185] on div "[PERSON_NAME] Vanderbilt University [DEMOGRAPHIC_DATA]" at bounding box center [116, 197] width 79 height 25
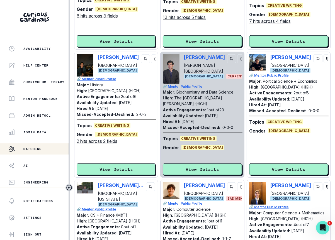
scroll to position [0, 0]
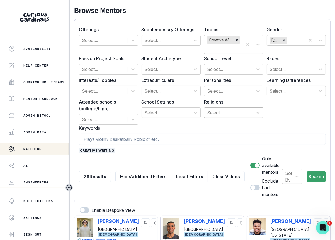
click at [99, 148] on span "creative writing" at bounding box center [97, 150] width 37 height 5
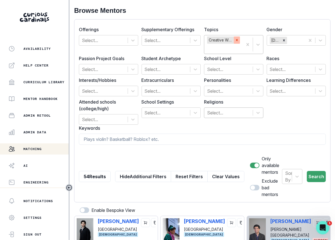
click at [238, 39] on icon "Remove Creative Writing" at bounding box center [237, 40] width 2 height 2
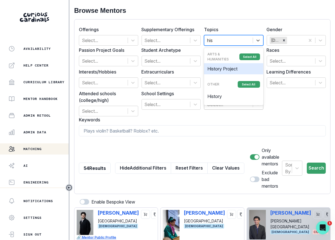
type input "hist"
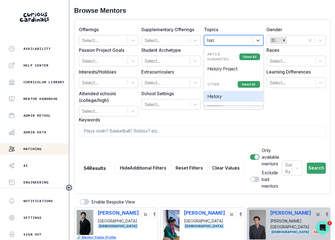
click at [232, 98] on div "History" at bounding box center [233, 96] width 59 height 11
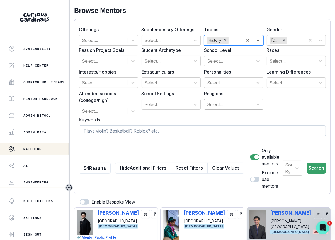
click at [148, 126] on input at bounding box center [202, 130] width 247 height 11
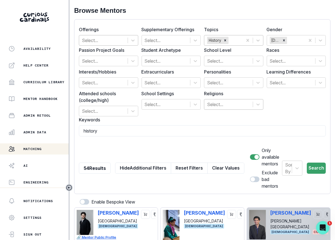
type input "history"
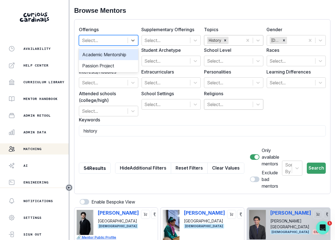
click at [111, 42] on div at bounding box center [103, 41] width 43 height 8
type input "pa"
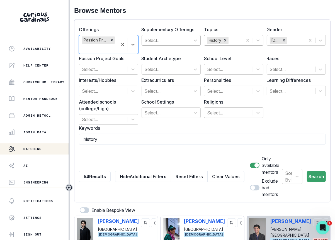
click at [172, 43] on div at bounding box center [166, 41] width 43 height 8
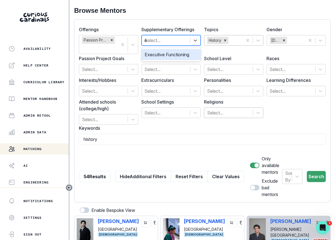
type input "ex"
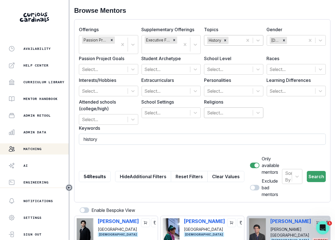
click at [107, 137] on input "history" at bounding box center [202, 139] width 247 height 11
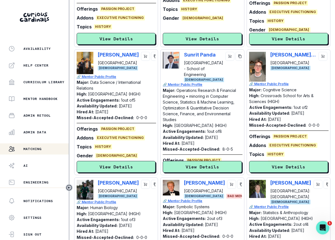
scroll to position [1263, 0]
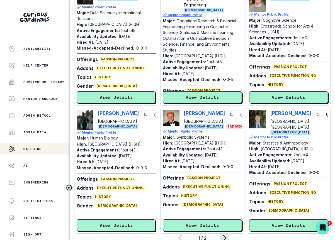
click at [222, 234] on icon "page right" at bounding box center [224, 238] width 9 height 9
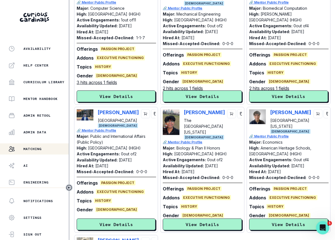
scroll to position [234, 0]
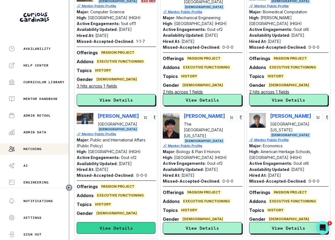
click at [109, 223] on button "View Details" at bounding box center [116, 229] width 79 height 12
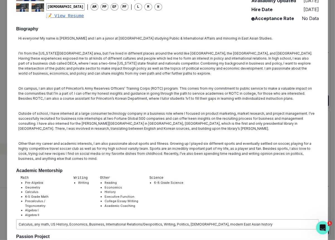
scroll to position [0, 0]
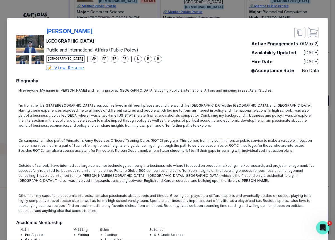
click at [103, 30] on div "[PERSON_NAME]" at bounding box center [104, 31] width 116 height 8
click at [108, 12] on div "[PERSON_NAME] Princeton University Public and International Affairs (Public Pol…" at bounding box center [167, 120] width 335 height 240
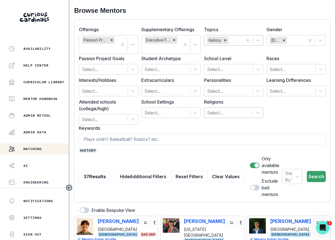
click at [88, 150] on span "history" at bounding box center [88, 150] width 18 height 5
click at [91, 144] on input at bounding box center [202, 139] width 247 height 11
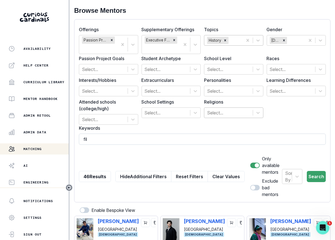
type input "film"
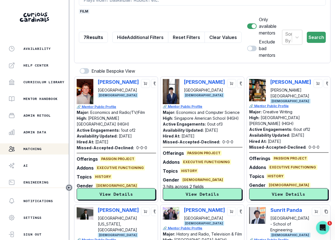
scroll to position [123, 0]
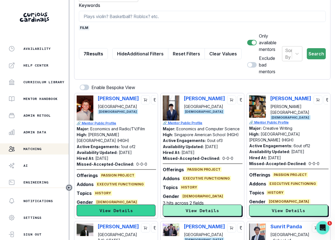
click at [110, 205] on button "View Details" at bounding box center [116, 211] width 79 height 12
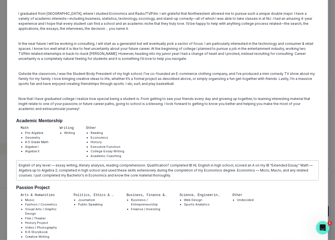
scroll to position [0, 0]
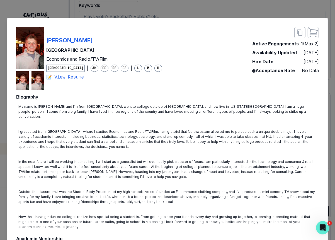
click at [230, 13] on div "[PERSON_NAME] Northwestern University Economics and Radio/TV/Film [DEMOGRAPHIC_…" at bounding box center [167, 120] width 335 height 240
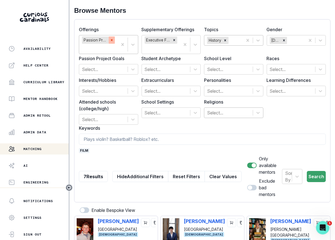
click at [114, 40] on div "Remove Passion Project" at bounding box center [112, 40] width 6 height 7
click at [314, 171] on button "Search" at bounding box center [316, 176] width 19 height 11
click at [137, 134] on input at bounding box center [202, 139] width 247 height 11
type input "AP US HISTORY"
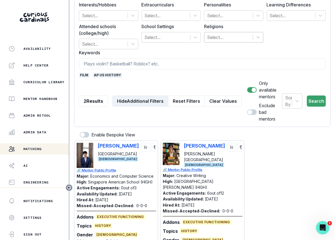
scroll to position [108, 0]
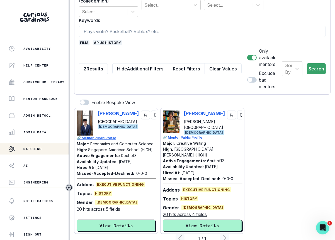
click at [83, 40] on span "film" at bounding box center [84, 42] width 11 height 5
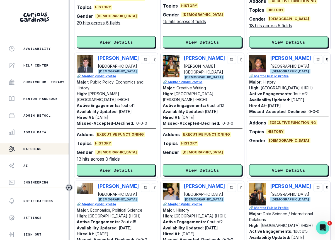
scroll to position [322, 0]
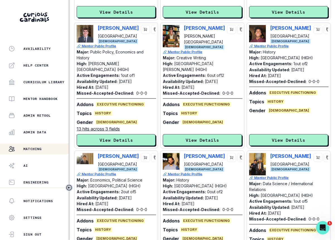
click at [96, 153] on div "[PERSON_NAME][GEOGRAPHIC_DATA] [DEMOGRAPHIC_DATA]" at bounding box center [116, 162] width 79 height 19
click at [183, 153] on div "[PERSON_NAME] [GEOGRAPHIC_DATA] [DEMOGRAPHIC_DATA]" at bounding box center [202, 162] width 79 height 19
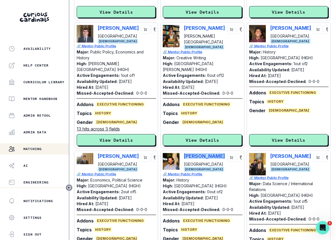
click at [183, 153] on div "[PERSON_NAME] [GEOGRAPHIC_DATA] [DEMOGRAPHIC_DATA]" at bounding box center [202, 162] width 79 height 19
